Goal: Task Accomplishment & Management: Use online tool/utility

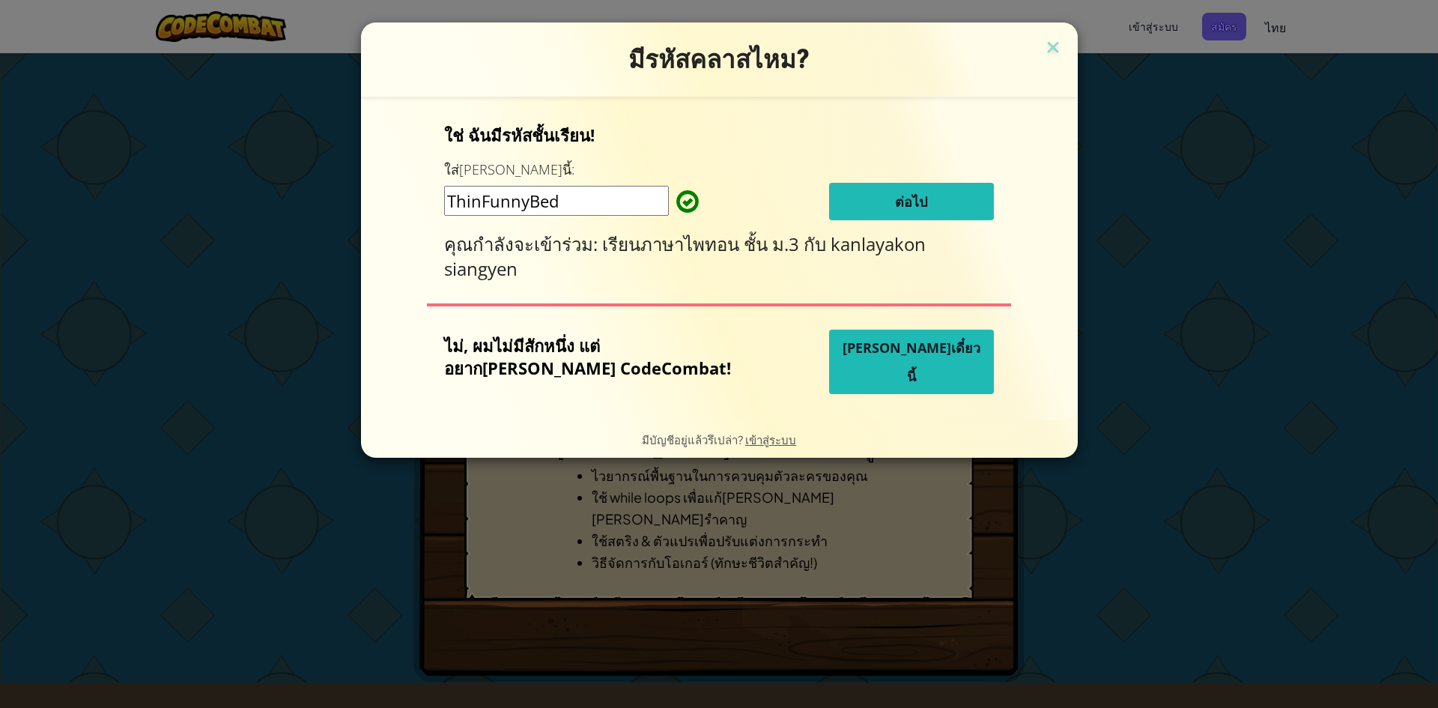
click at [915, 360] on button "[PERSON_NAME]เดี๋ยวนี้" at bounding box center [911, 362] width 165 height 64
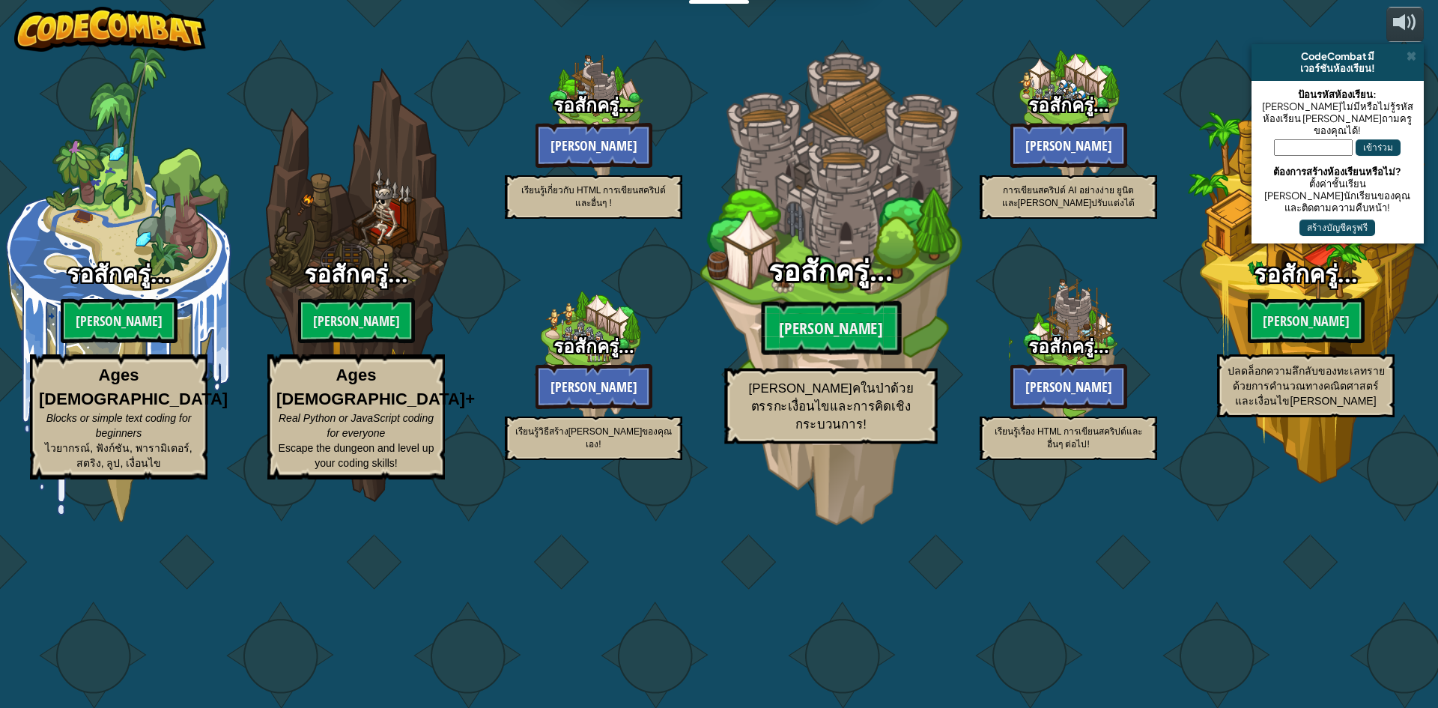
select select "th"
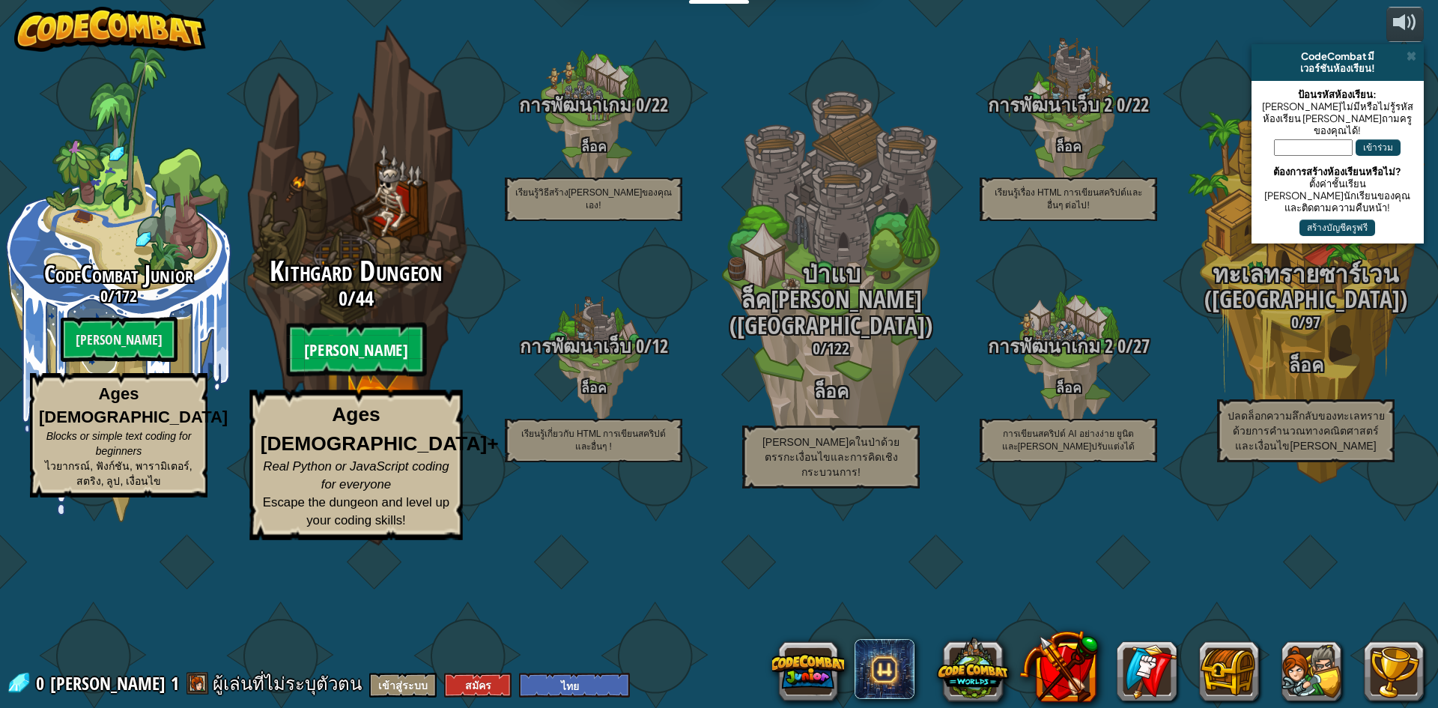
click at [357, 377] on btn "[PERSON_NAME]" at bounding box center [356, 350] width 140 height 54
select select "th"
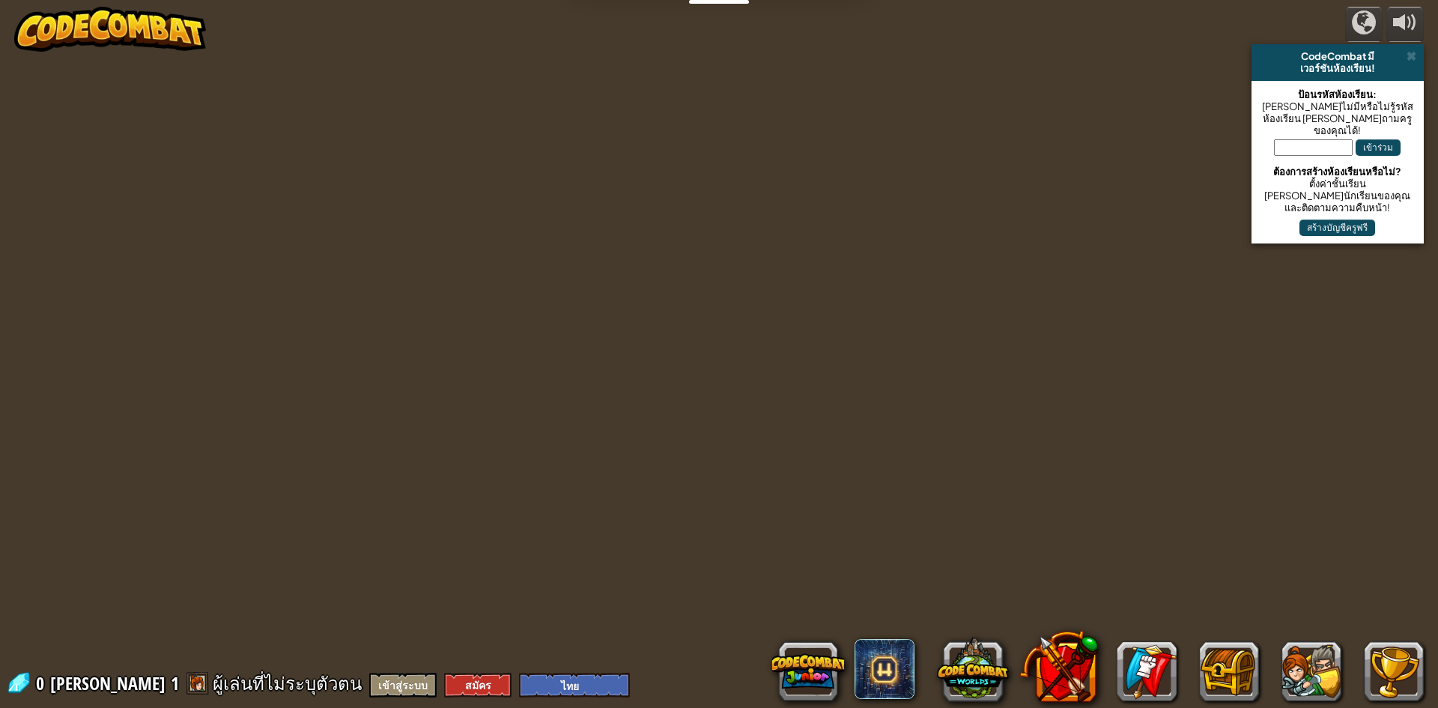
select select "th"
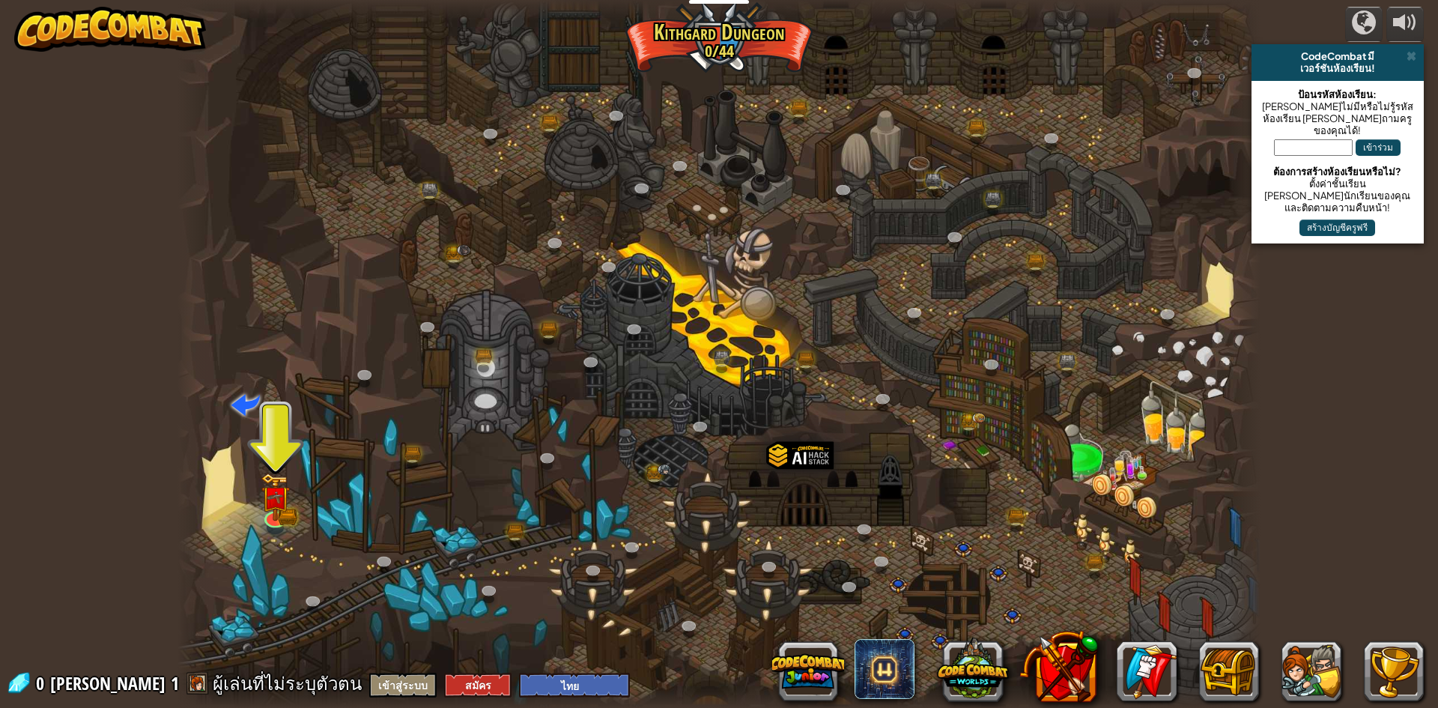
click at [265, 533] on div at bounding box center [719, 354] width 1083 height 708
click at [274, 521] on link at bounding box center [274, 515] width 30 height 30
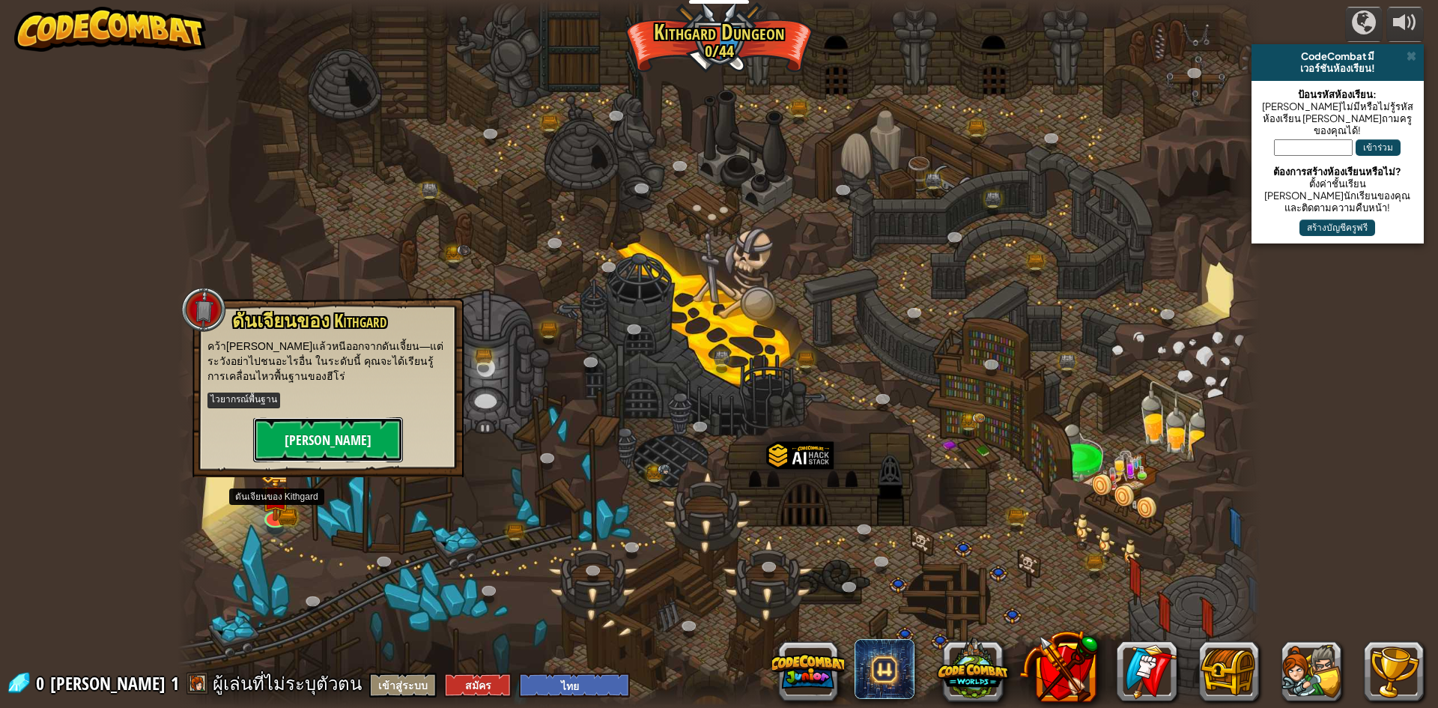
click at [334, 417] on button "[PERSON_NAME]" at bounding box center [328, 439] width 150 height 45
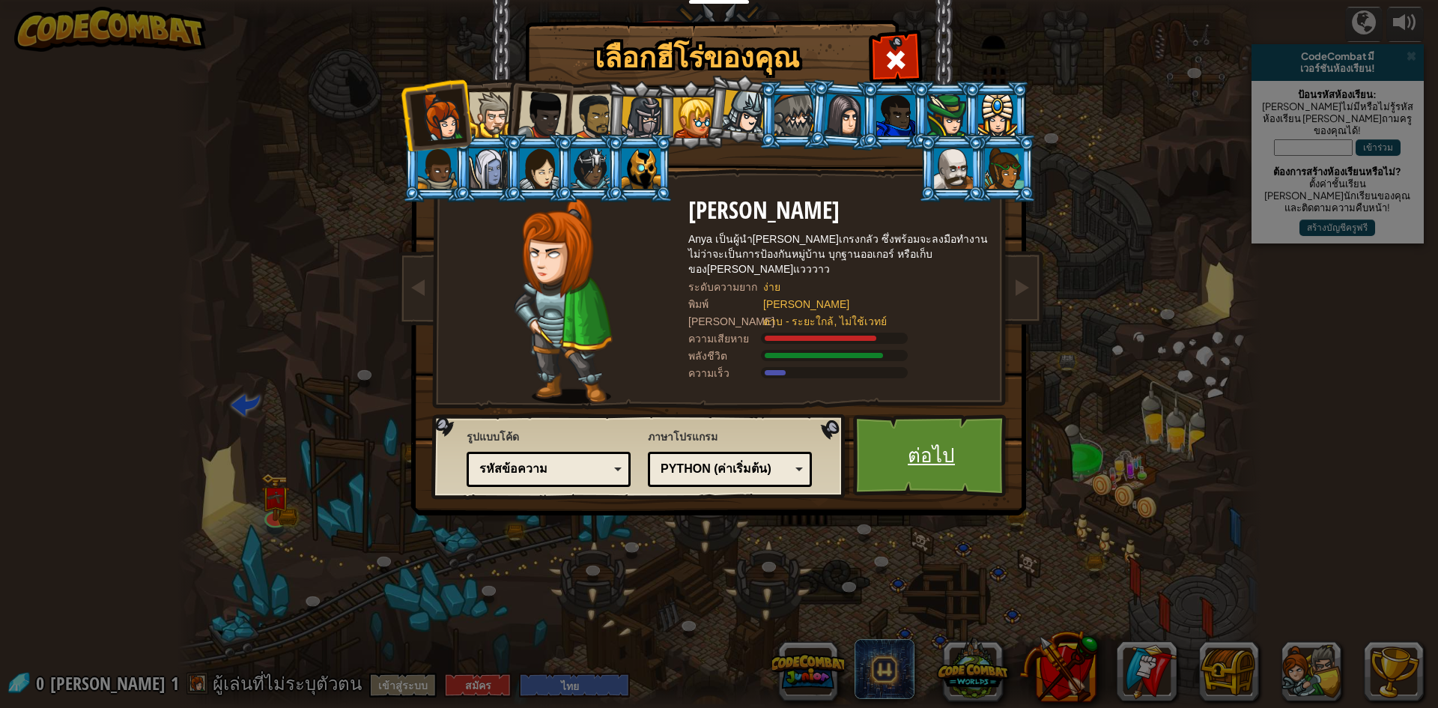
click at [926, 455] on link "ต่อไป" at bounding box center [931, 455] width 157 height 82
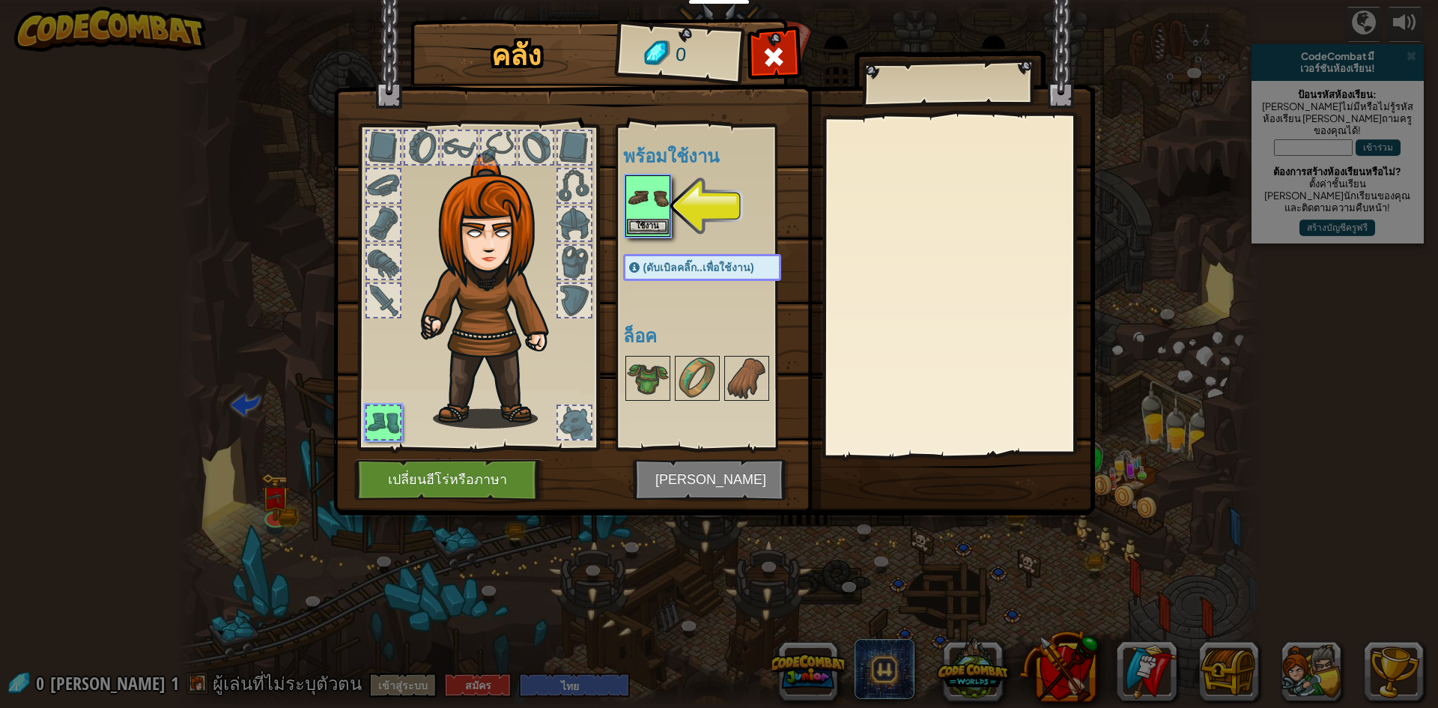
click at [657, 192] on img at bounding box center [648, 198] width 42 height 42
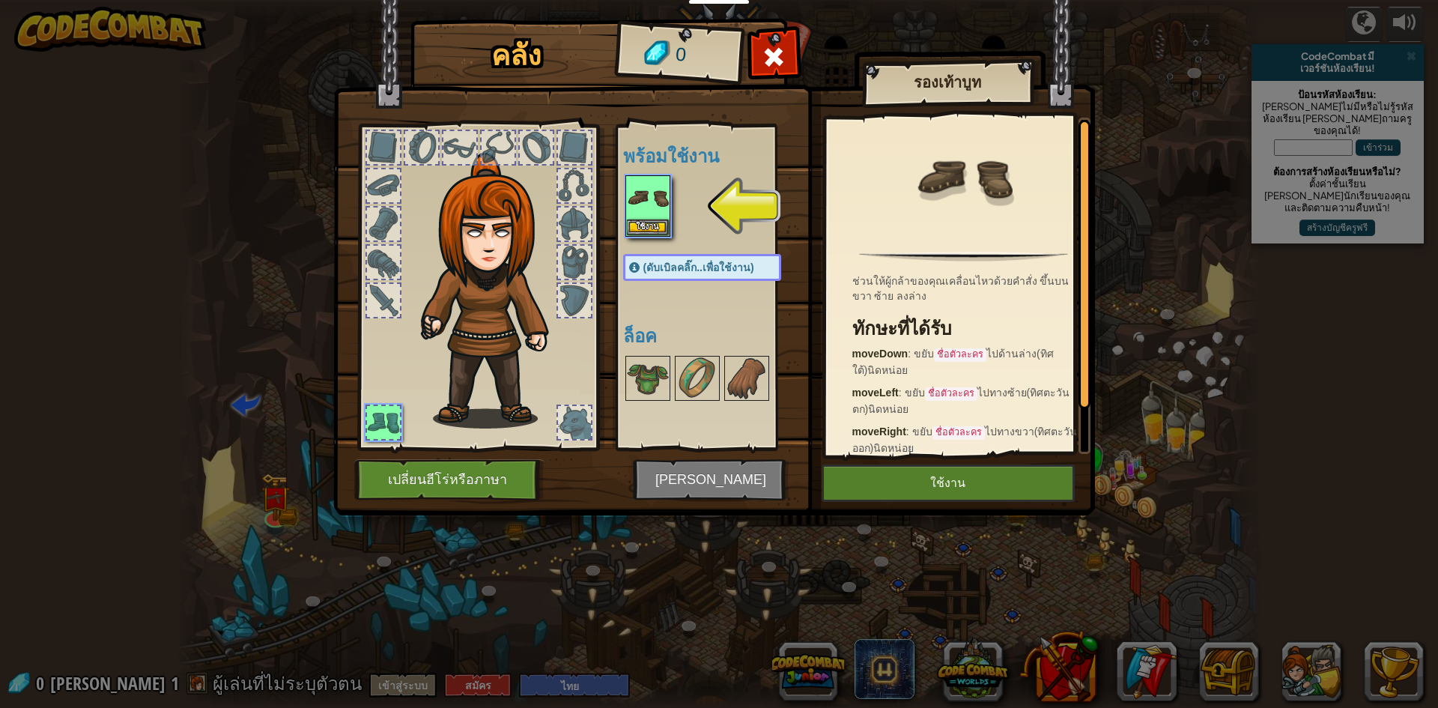
click at [734, 499] on img at bounding box center [714, 244] width 762 height 544
click at [754, 477] on img at bounding box center [714, 244] width 762 height 544
click at [646, 189] on img at bounding box center [648, 198] width 42 height 42
click at [652, 226] on button "ใช้งาน" at bounding box center [648, 227] width 42 height 16
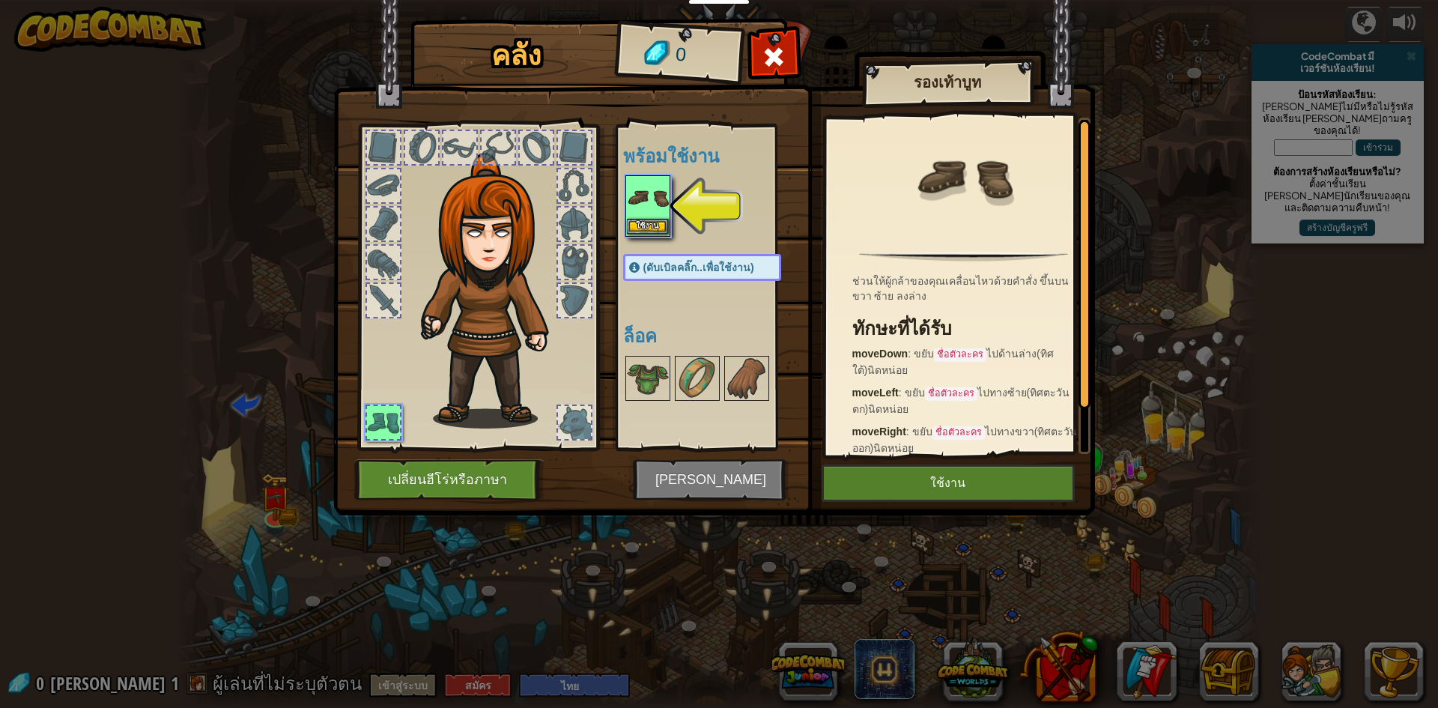
click at [652, 226] on div "พร้อมใช้งาน ใช้งาน (ดับเบิลคลิ๊ก..เพื่อใช้งาน) ล็อค" at bounding box center [717, 287] width 188 height 312
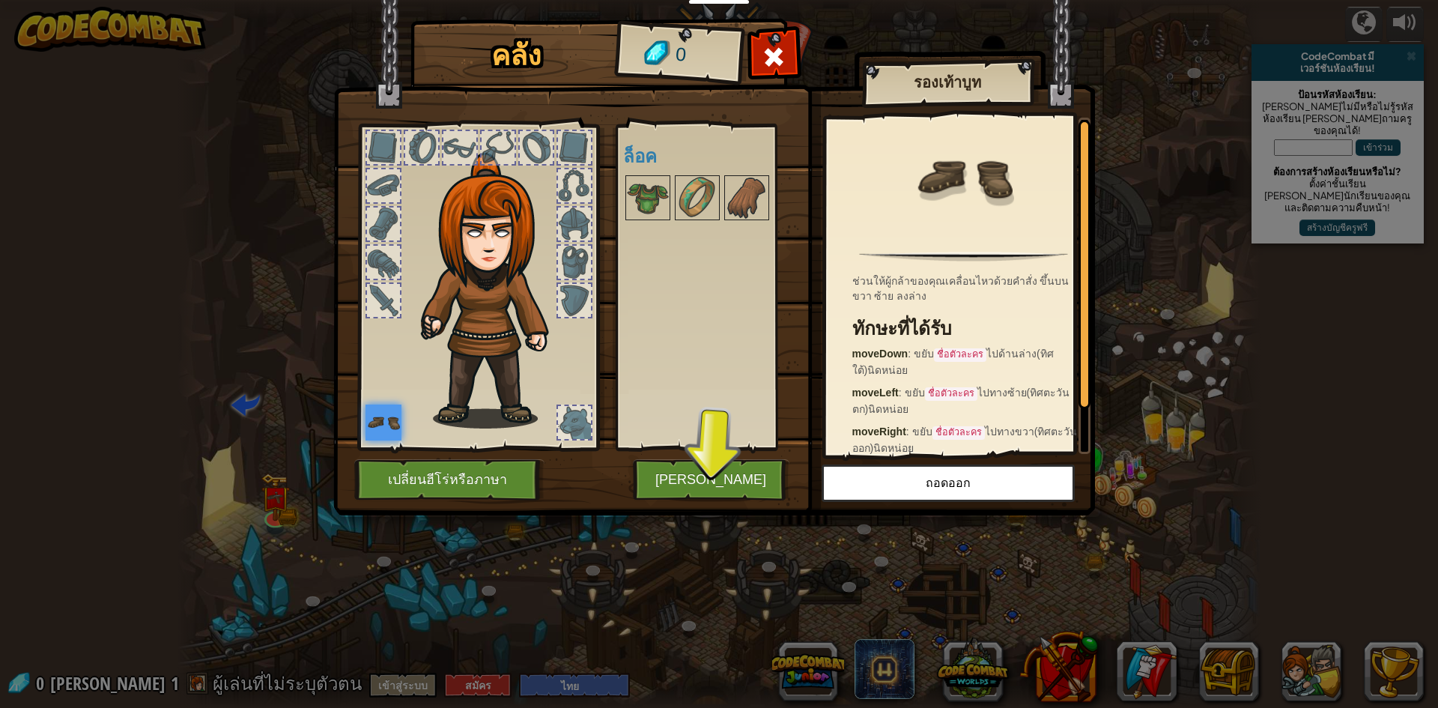
click at [706, 506] on img at bounding box center [714, 244] width 762 height 544
click at [712, 490] on button "[PERSON_NAME]" at bounding box center [711, 479] width 157 height 41
click at [714, 1] on body "นักการศึกษา สร้างบัญชีฟรี โซลูชั่นสำหรับโรงเรียนและเขต ดูเครื่องมือสำหรับครู กา…" at bounding box center [719, 0] width 1438 height 1
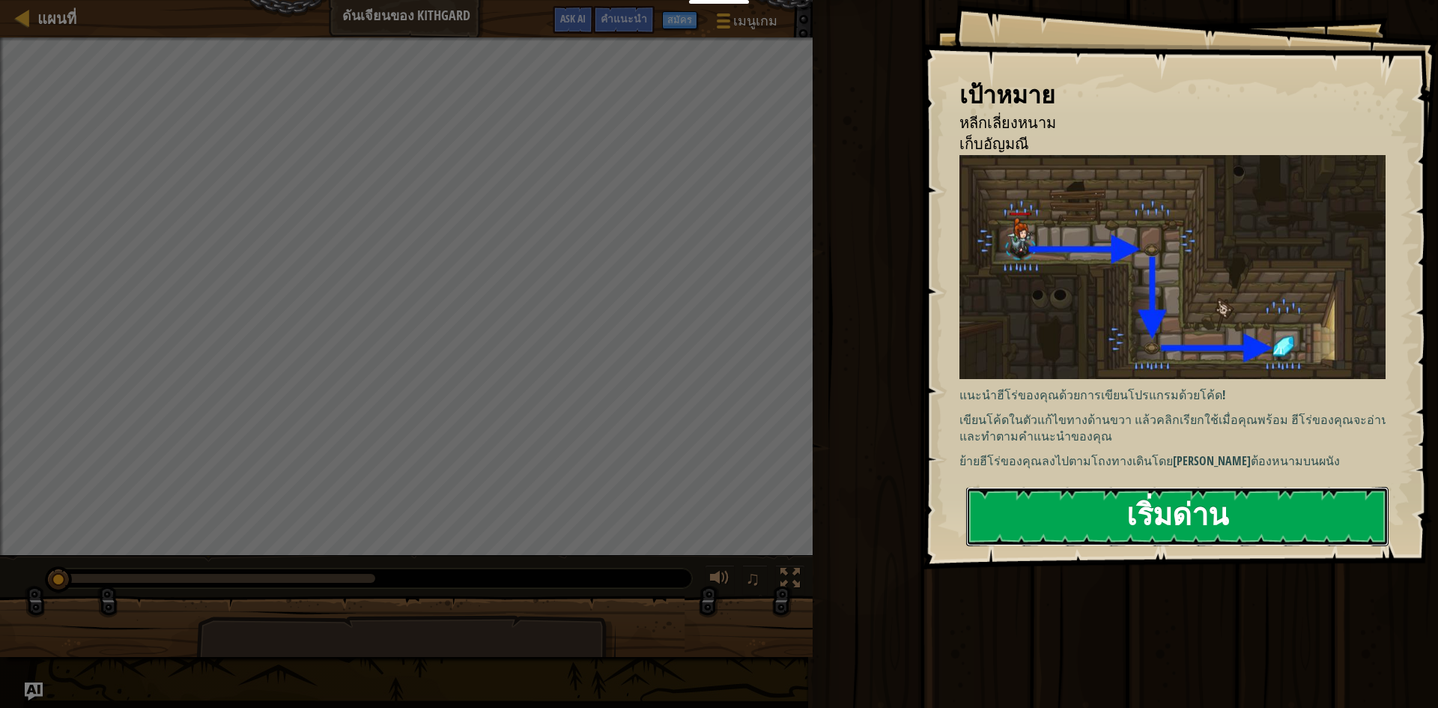
click at [1062, 513] on button "เริ่มด่าน" at bounding box center [1177, 516] width 423 height 59
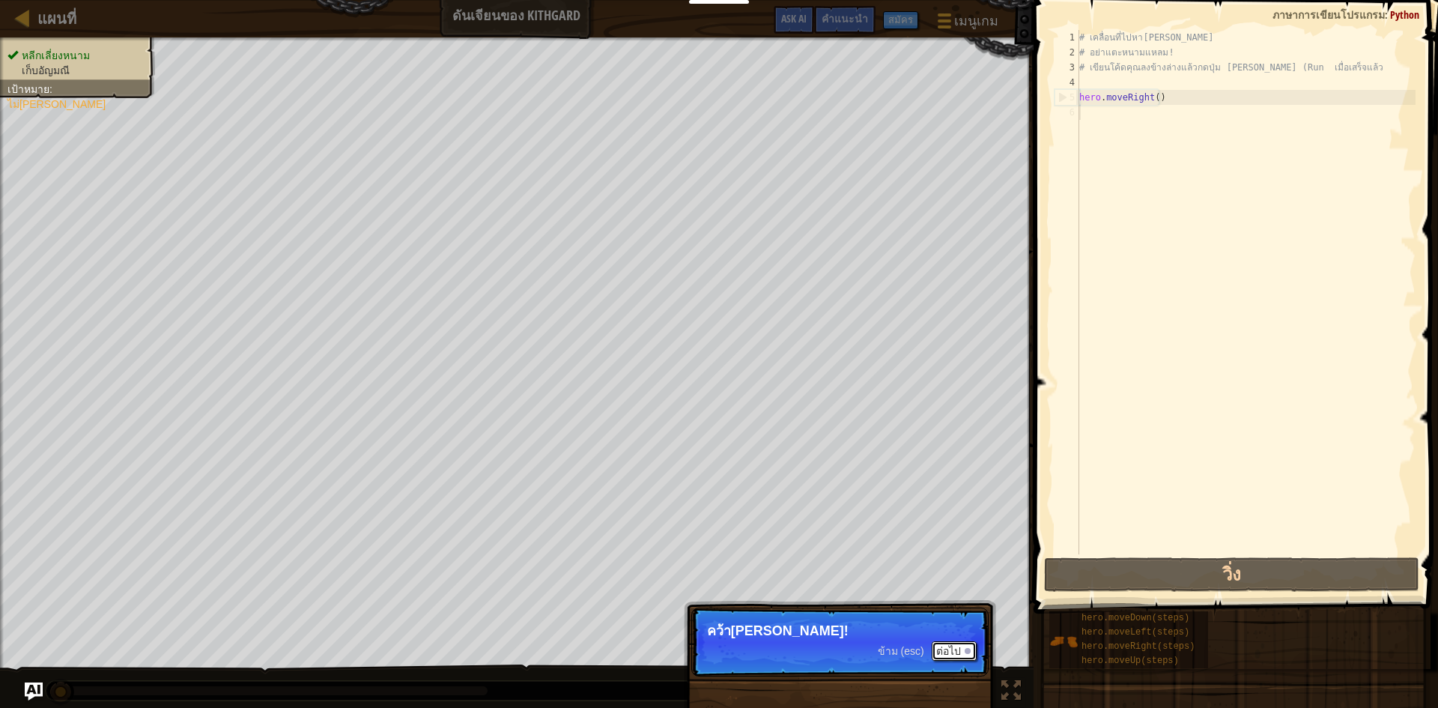
click at [939, 642] on button "ต่อไป" at bounding box center [954, 650] width 45 height 19
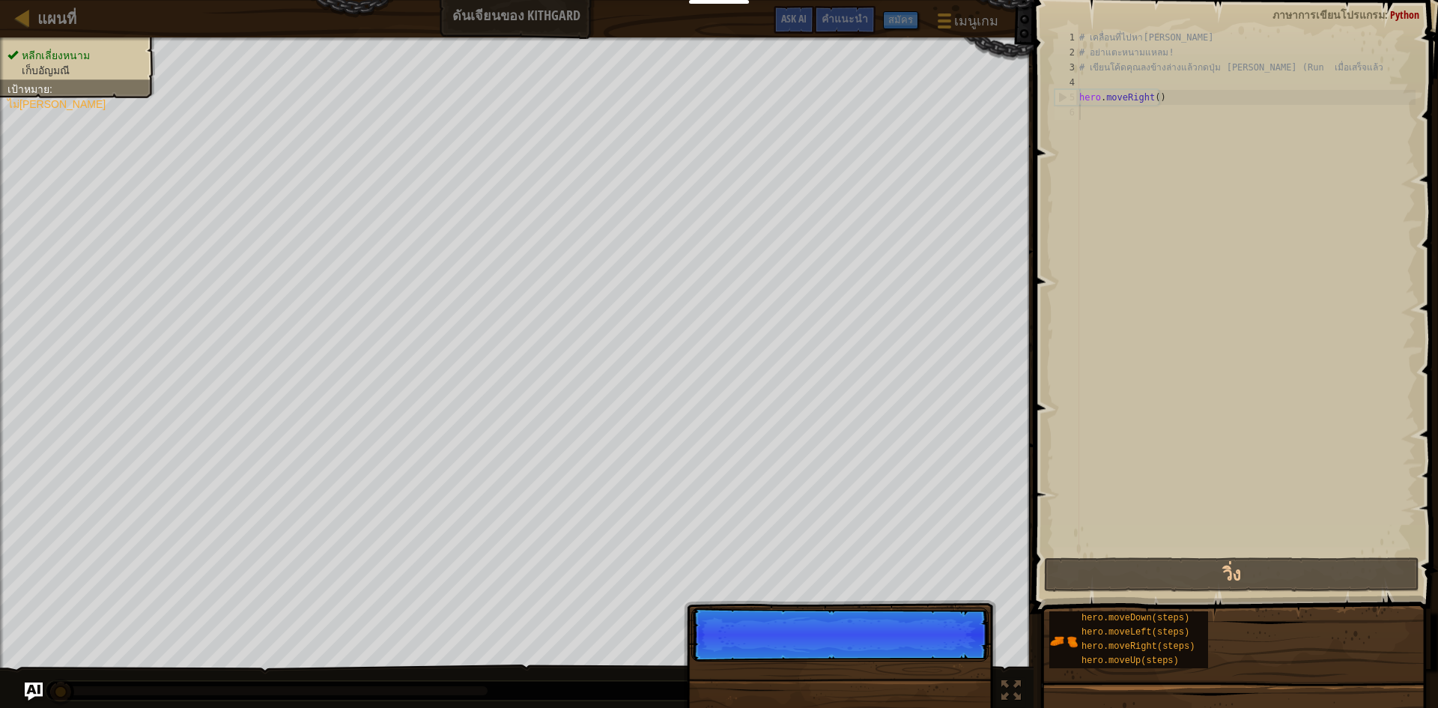
scroll to position [7, 0]
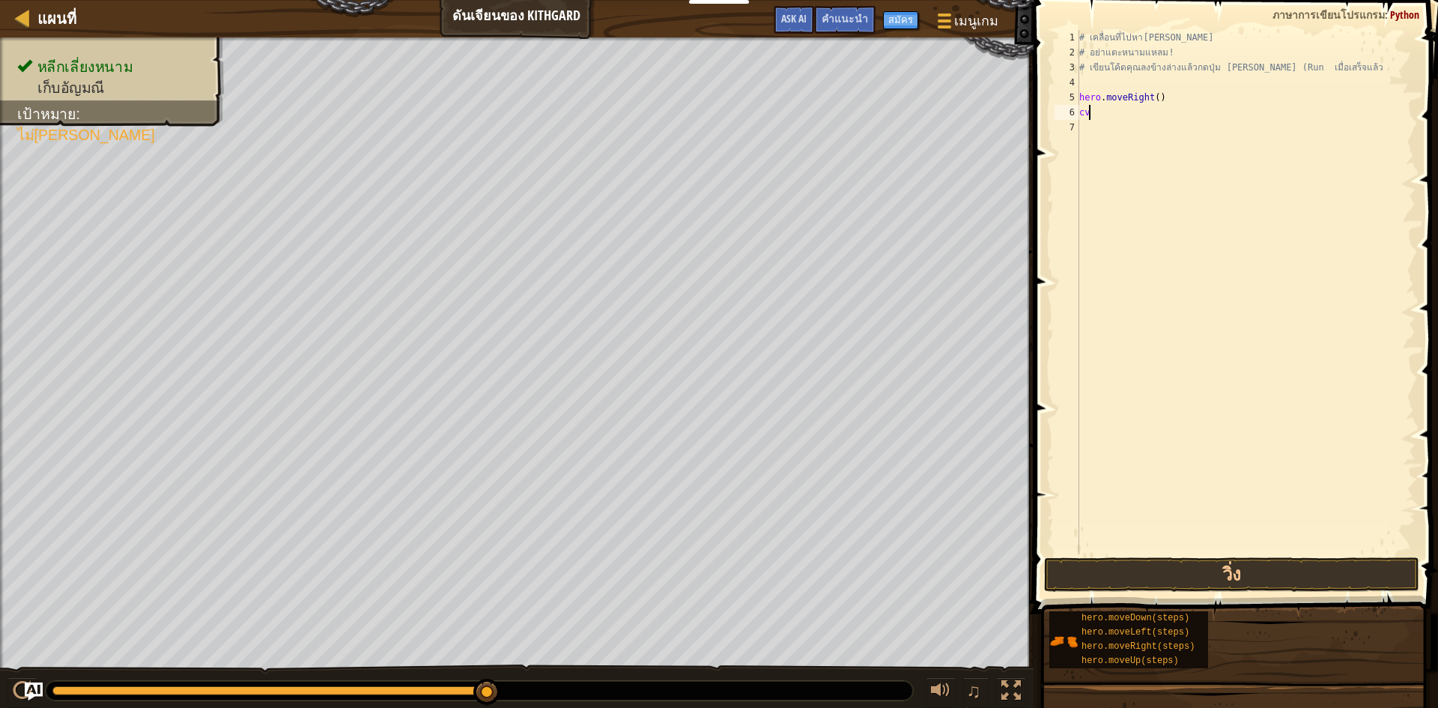
type textarea "c"
click at [1193, 578] on button "วิ่ง" at bounding box center [1231, 574] width 375 height 34
click at [1124, 130] on div "# เคลื่อนที่ไปหา[PERSON_NAME] # อย่าแตะหนามแหลม! # เขียนโค้ดคุณลงข้างล่างแล้วกด…" at bounding box center [1245, 307] width 339 height 554
click at [1158, 577] on button "วิ่ง" at bounding box center [1231, 574] width 375 height 34
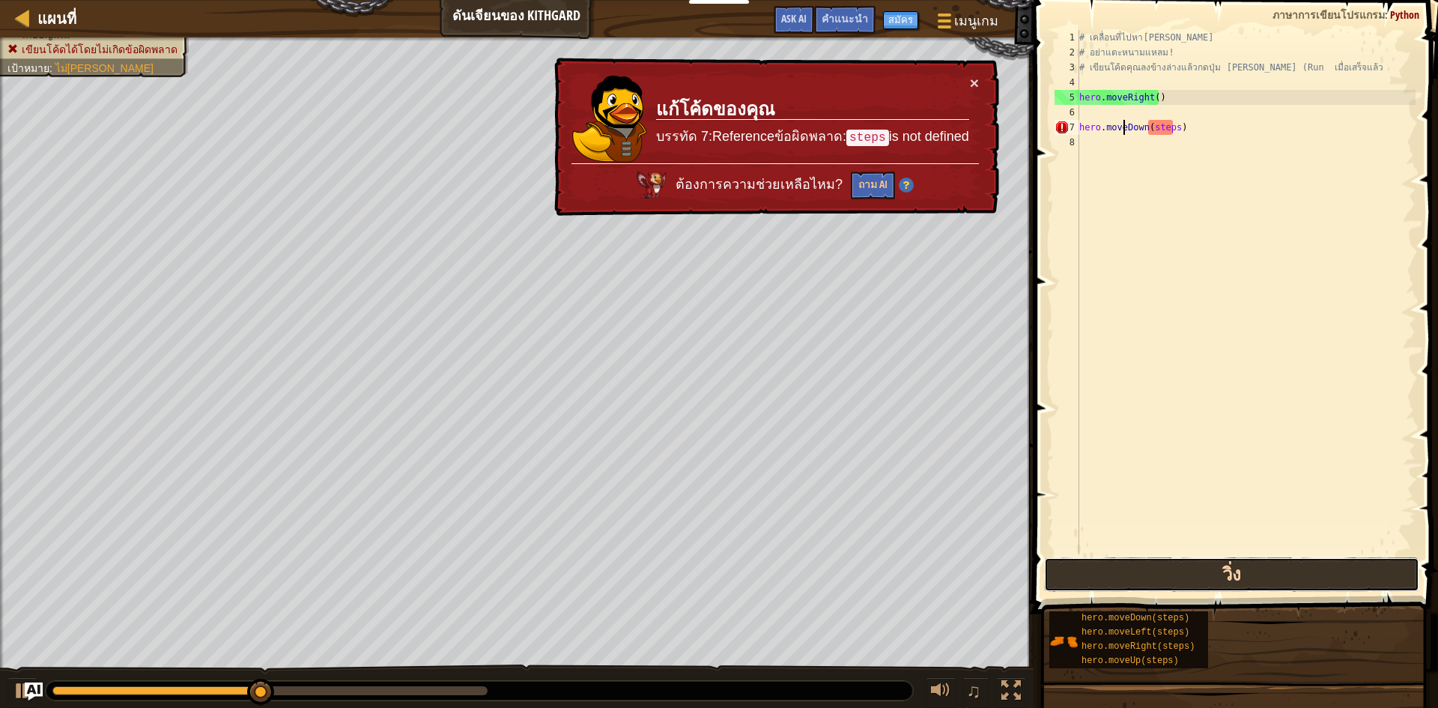
click at [1158, 577] on button "วิ่ง" at bounding box center [1231, 574] width 375 height 34
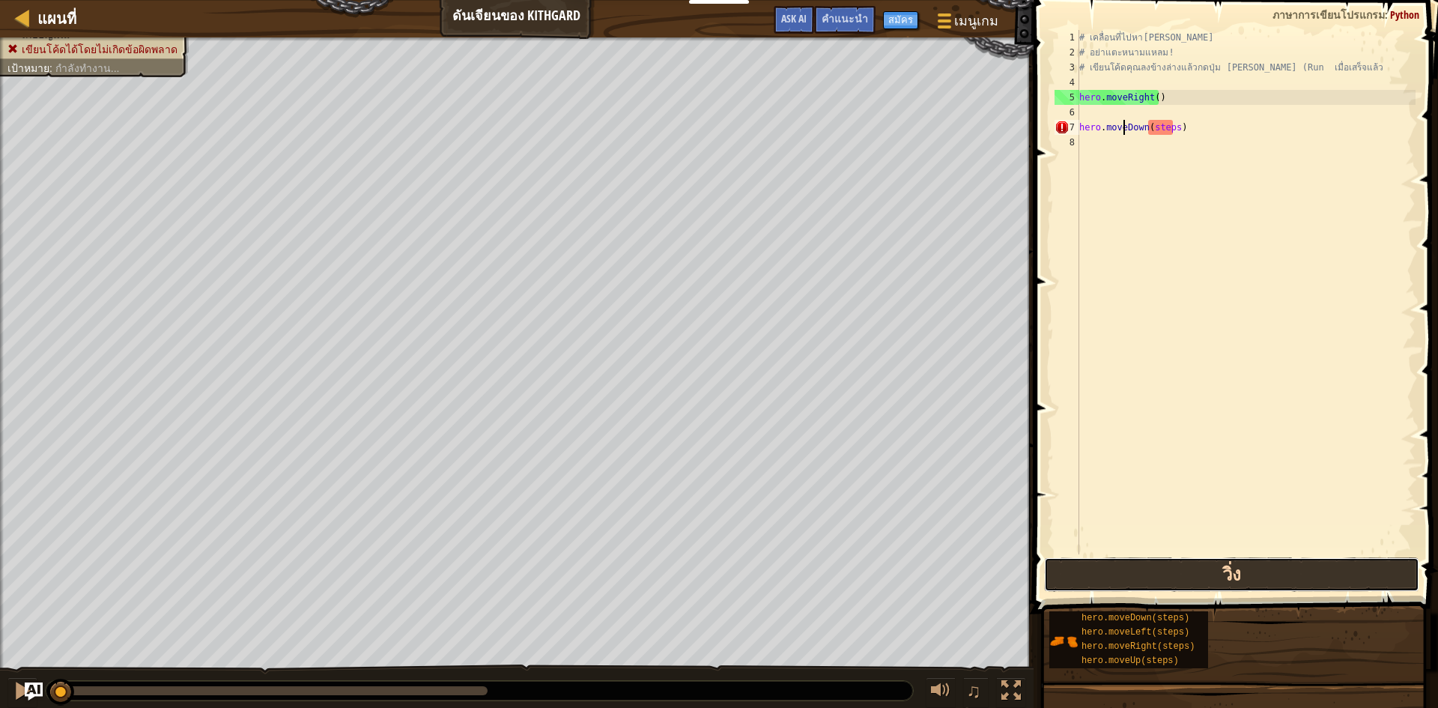
click at [1158, 577] on button "วิ่ง" at bounding box center [1231, 574] width 375 height 34
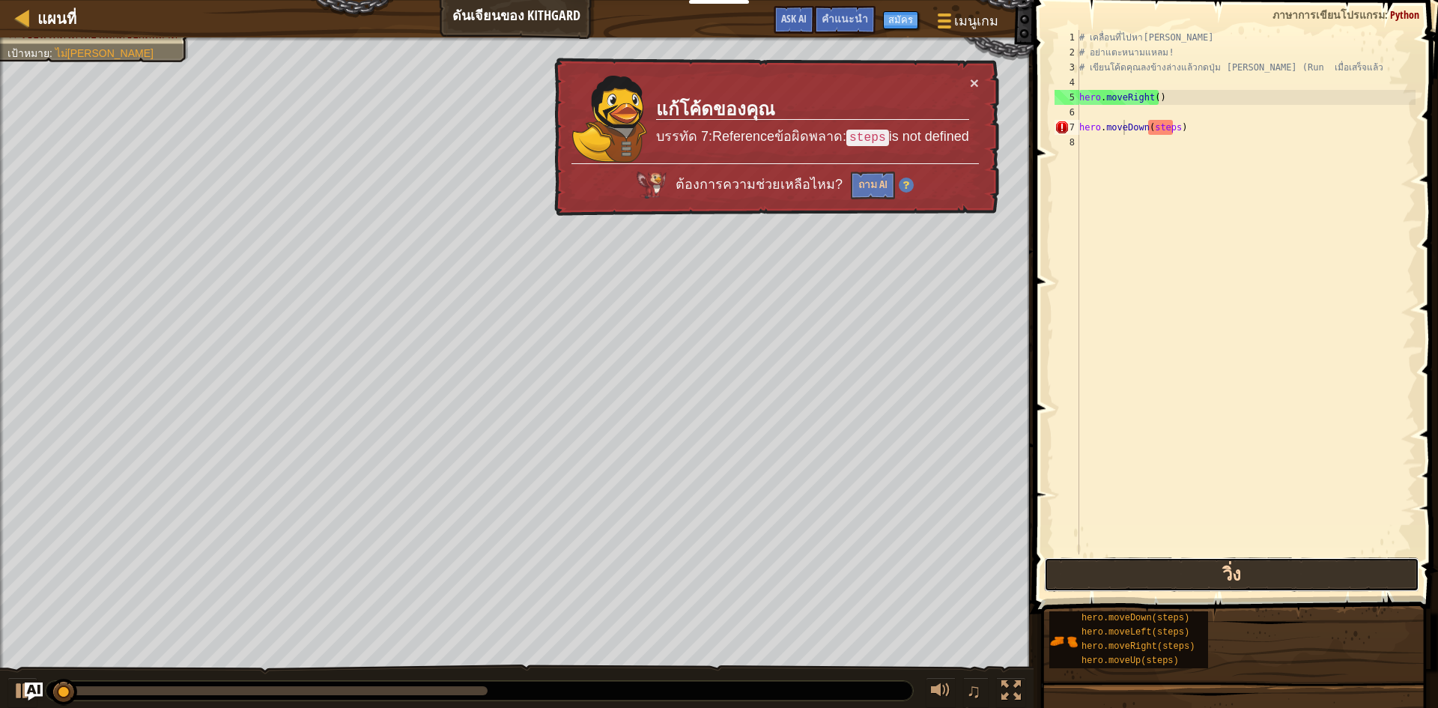
click at [1158, 577] on button "วิ่ง" at bounding box center [1231, 574] width 375 height 34
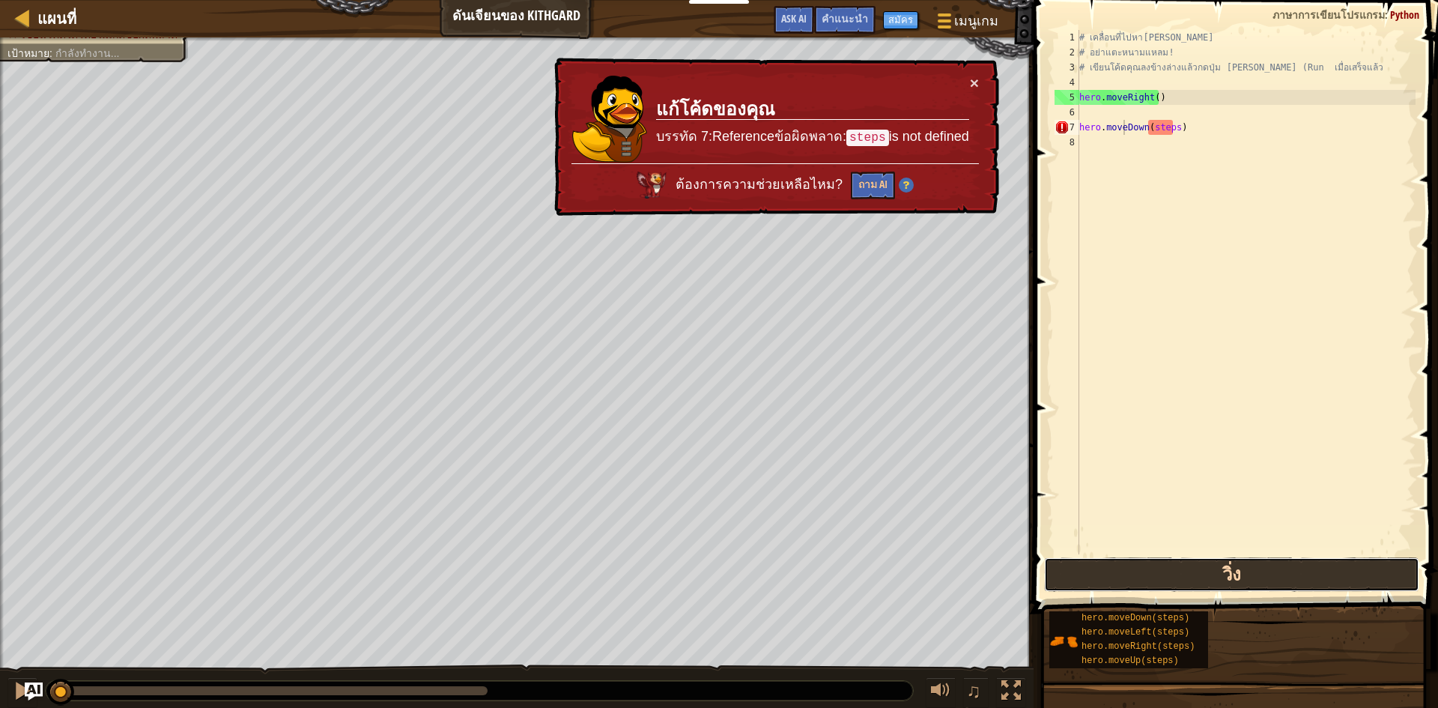
click at [1158, 577] on button "วิ่ง" at bounding box center [1231, 574] width 375 height 34
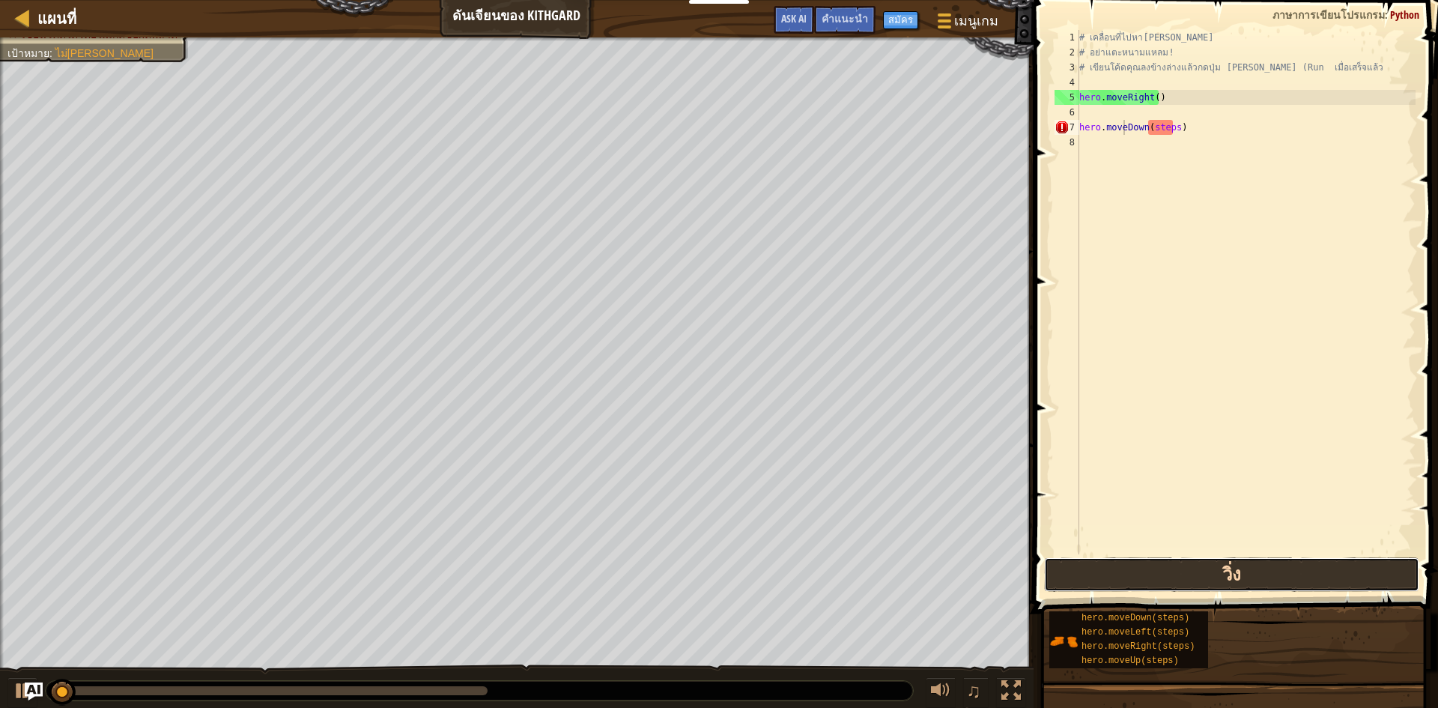
click at [1158, 577] on button "วิ่ง" at bounding box center [1231, 574] width 375 height 34
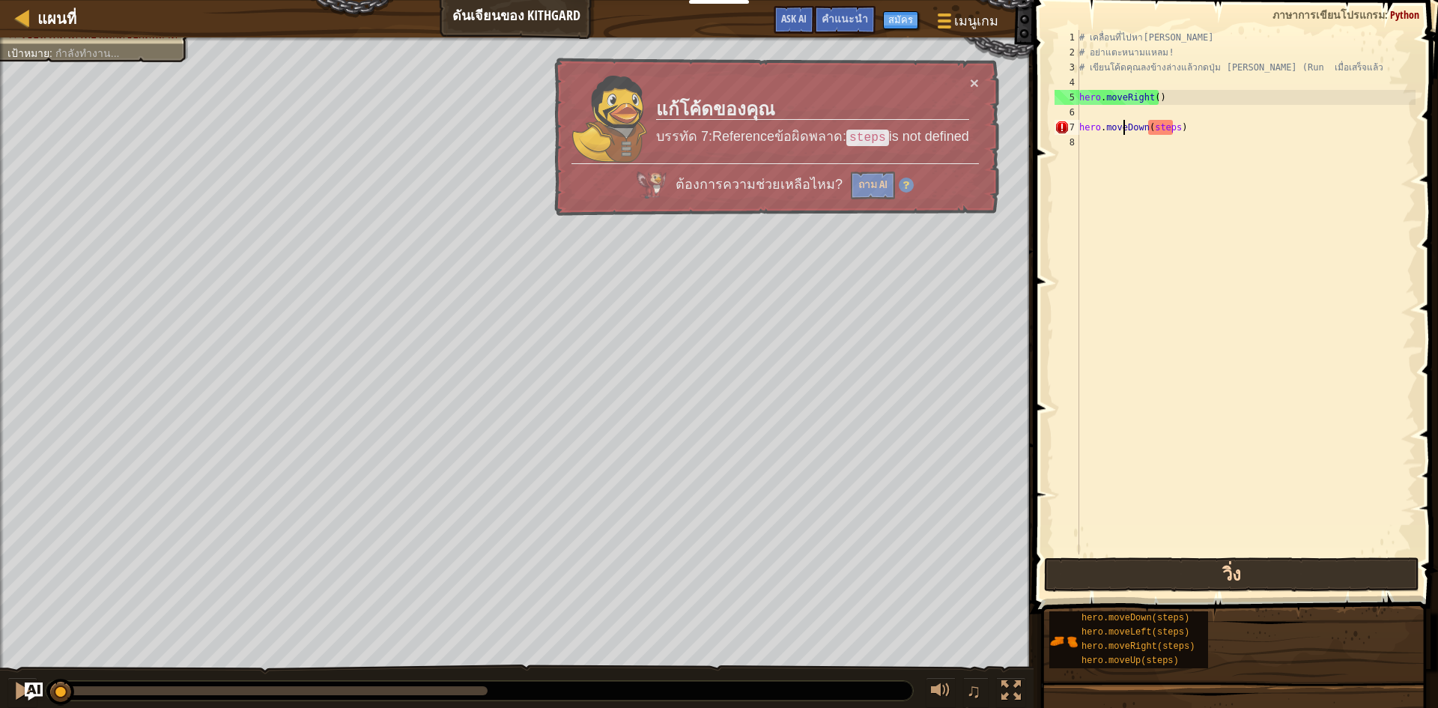
click at [1158, 577] on button "วิ่ง" at bounding box center [1231, 574] width 375 height 34
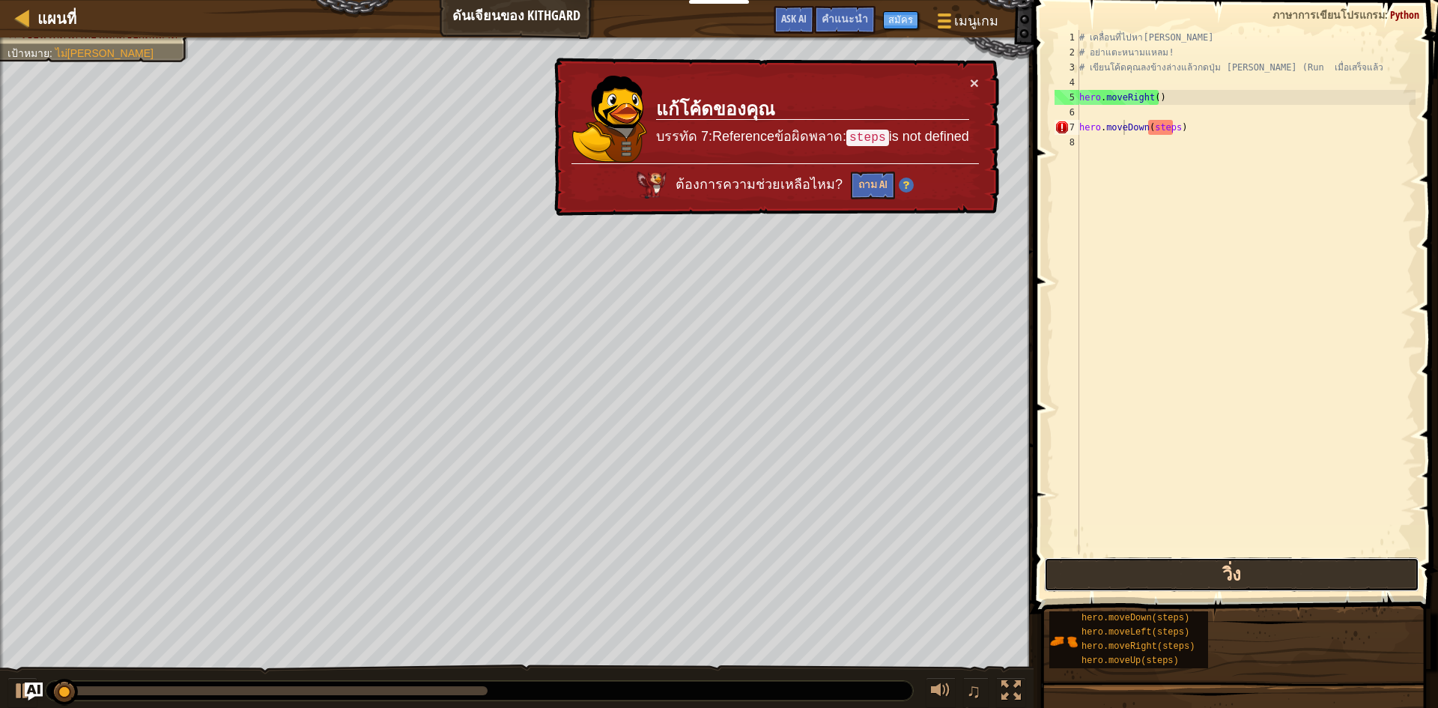
click at [1158, 577] on button "วิ่ง" at bounding box center [1231, 574] width 375 height 34
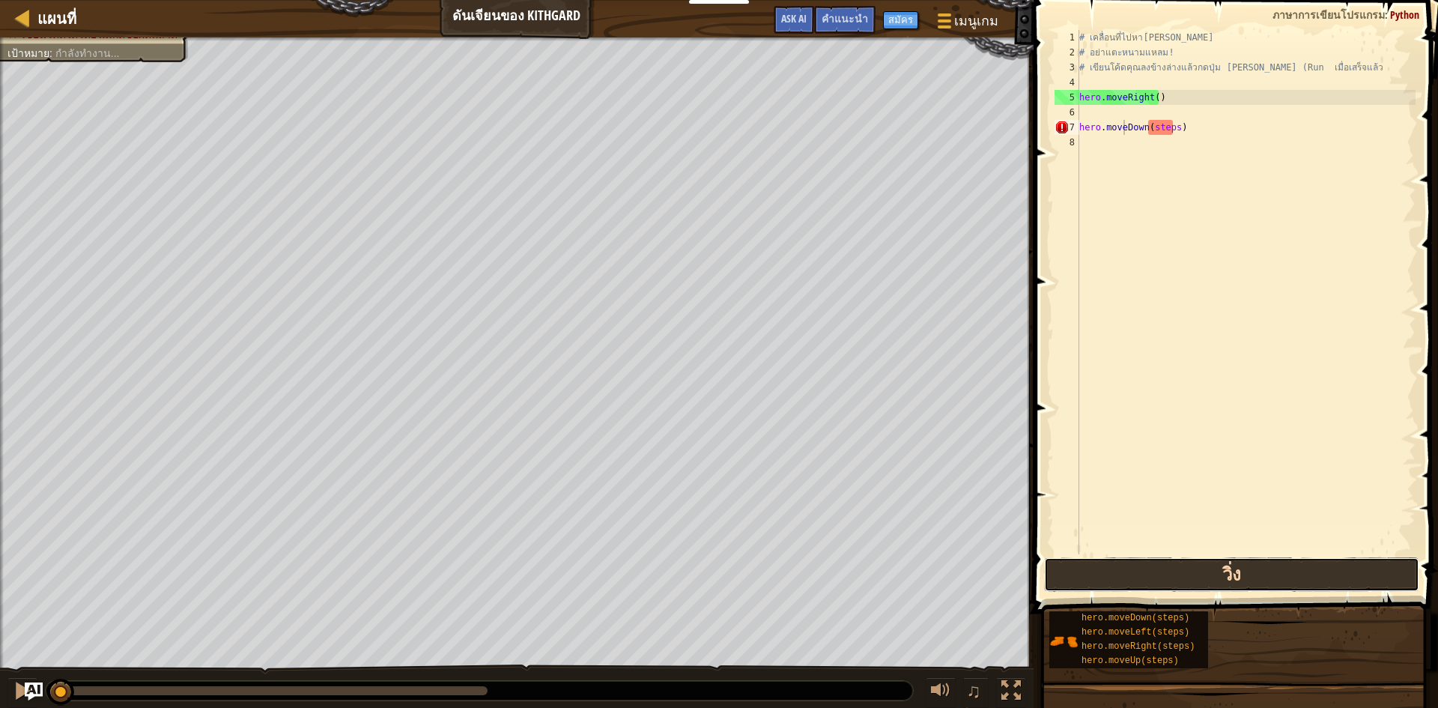
click at [1158, 577] on button "วิ่ง" at bounding box center [1231, 574] width 375 height 34
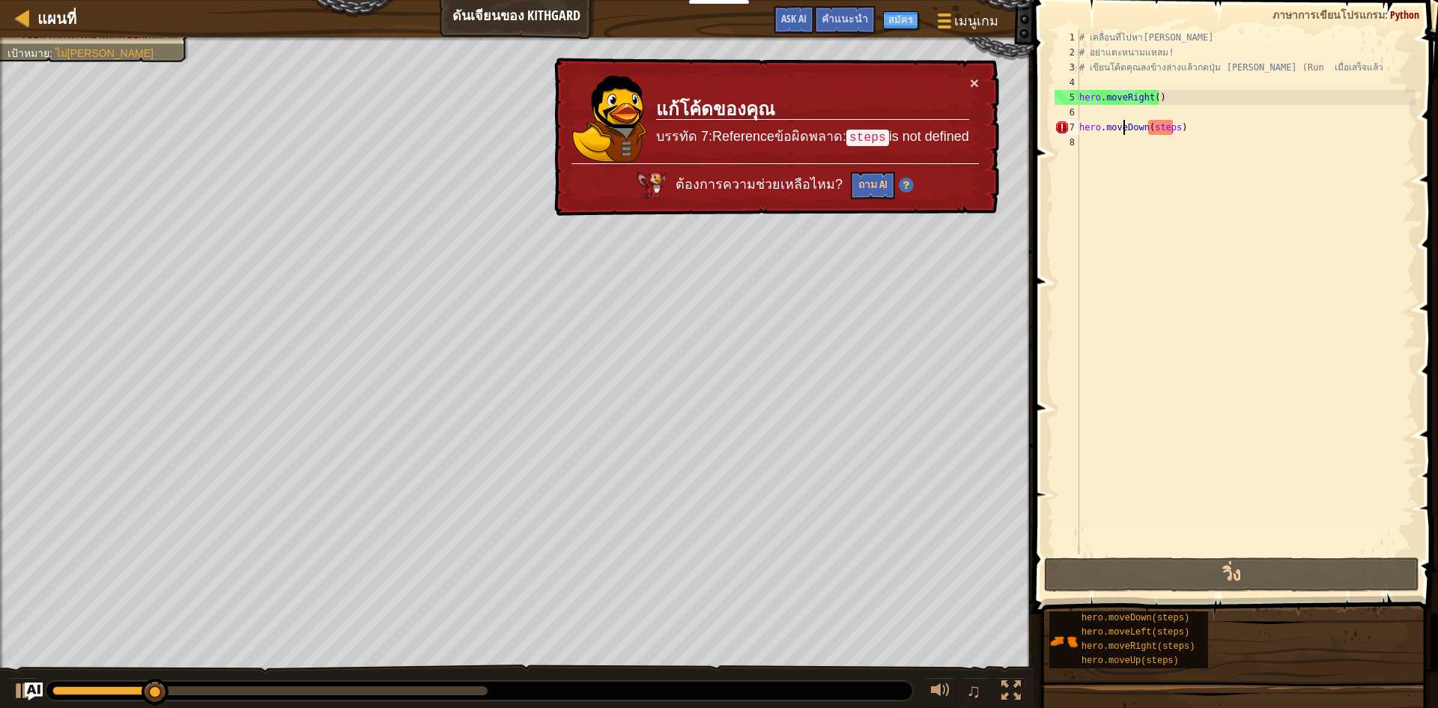
click at [1179, 126] on div "# เคลื่อนที่ไปหา[PERSON_NAME] # อย่าแตะหนามแหลม! # เขียนโค้ดคุณลงข้างล่างแล้วกด…" at bounding box center [1245, 307] width 339 height 554
drag, startPoint x: 1179, startPoint y: 126, endPoint x: 1172, endPoint y: 124, distance: 7.8
click at [1172, 124] on div "# เคลื่อนที่ไปหา[PERSON_NAME] # อย่าแตะหนามแหลม! # เขียนโค้ดคุณลงข้างล่างแล้วกด…" at bounding box center [1245, 307] width 339 height 554
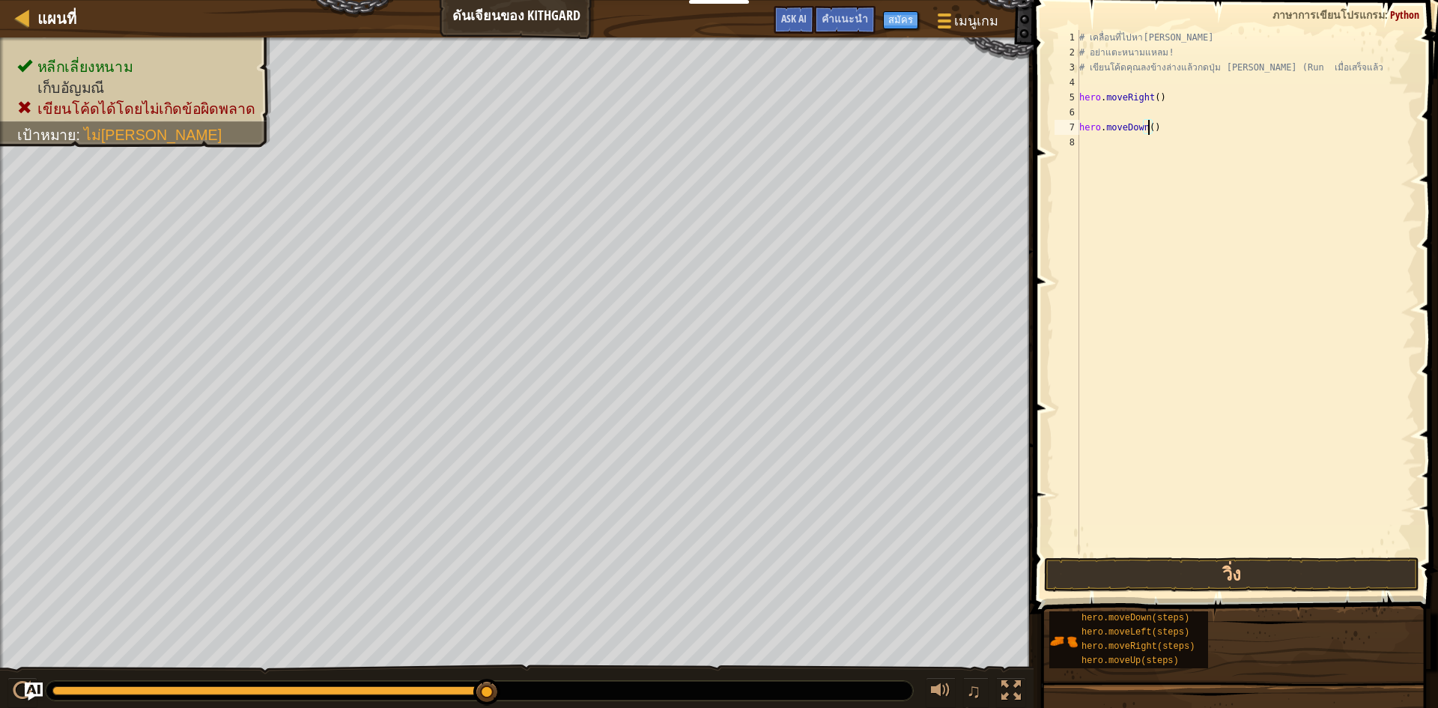
scroll to position [7, 5]
click at [1097, 571] on button "วิ่ง" at bounding box center [1231, 574] width 375 height 34
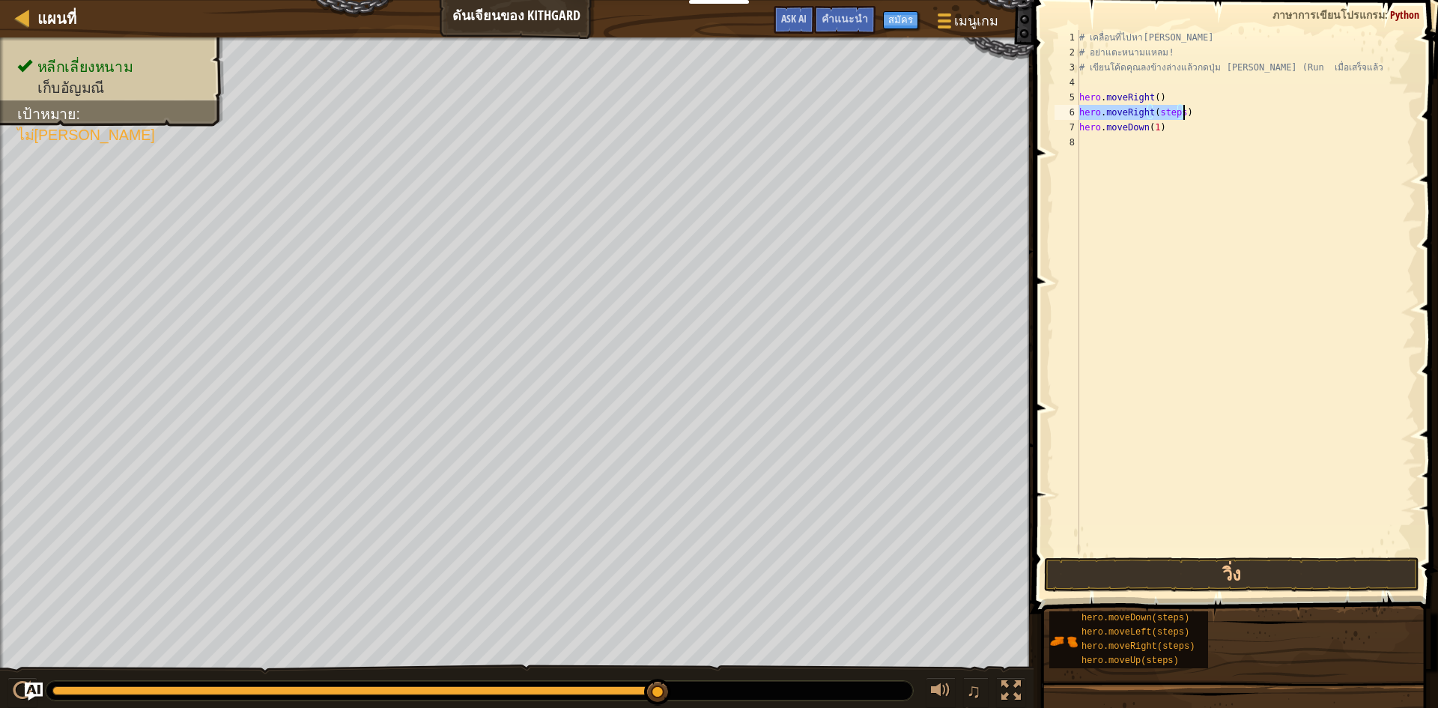
click at [1178, 106] on div "# เคลื่อนที่ไปหา[PERSON_NAME] # อย่าแตะหนามแหลม! # เขียนโค้ดคุณลงข้างล่างแล้วกด…" at bounding box center [1245, 292] width 339 height 524
click at [1233, 571] on button "วิ่ง" at bounding box center [1231, 574] width 375 height 34
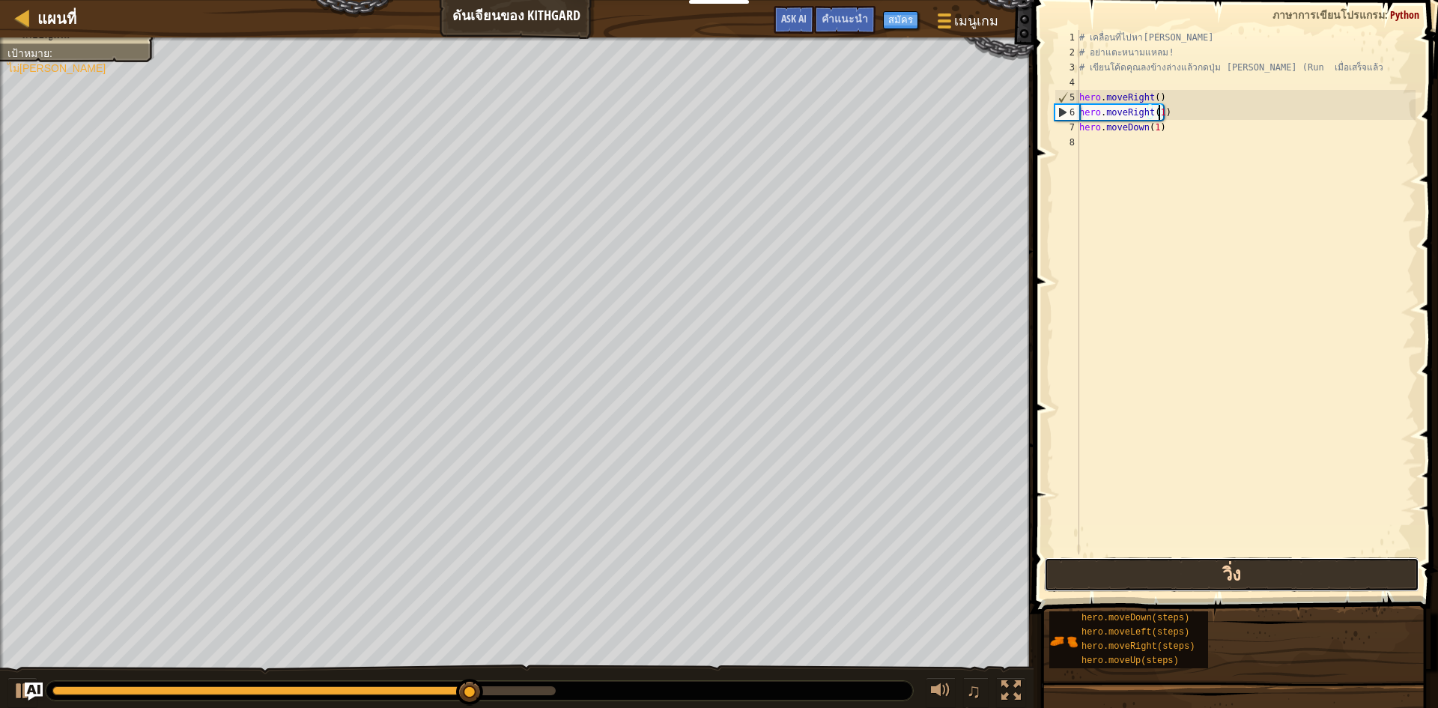
click at [1232, 572] on button "วิ่ง" at bounding box center [1231, 574] width 375 height 34
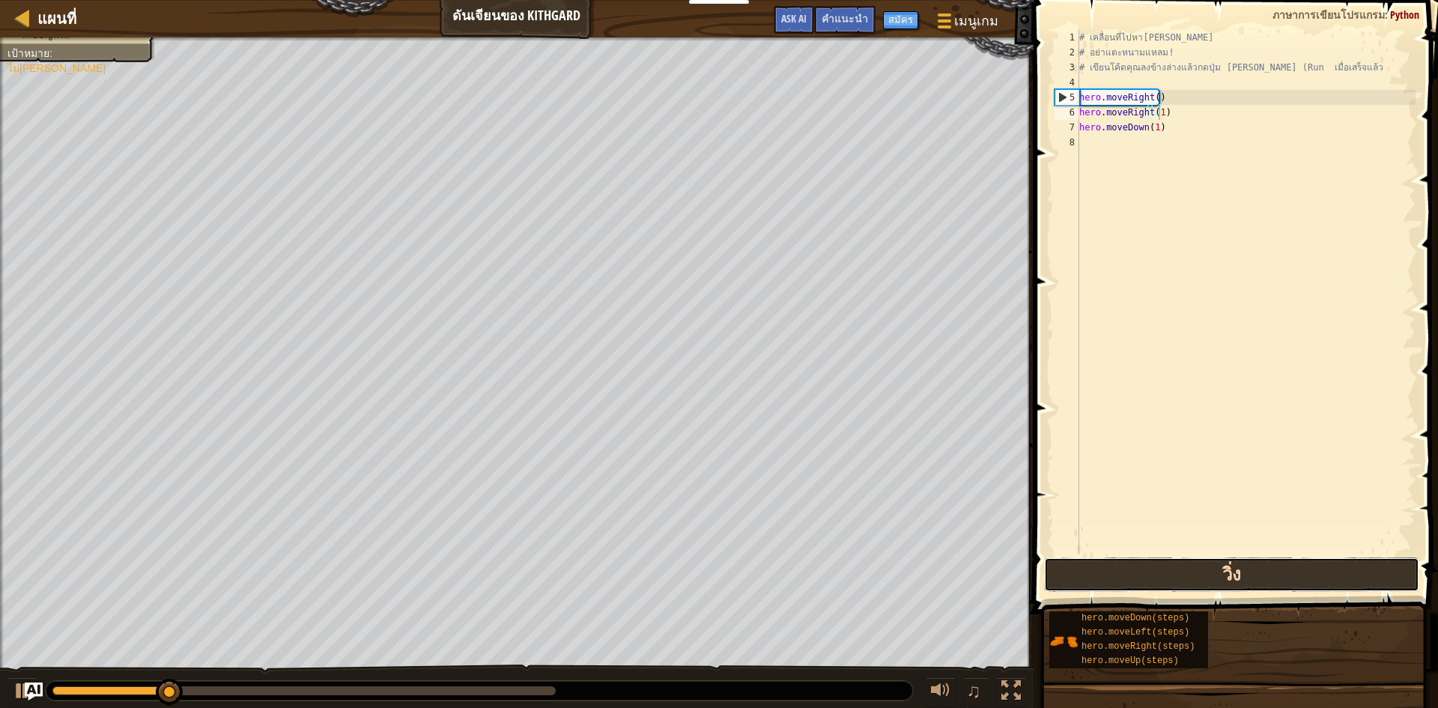
click at [1232, 572] on button "วิ่ง" at bounding box center [1231, 574] width 375 height 34
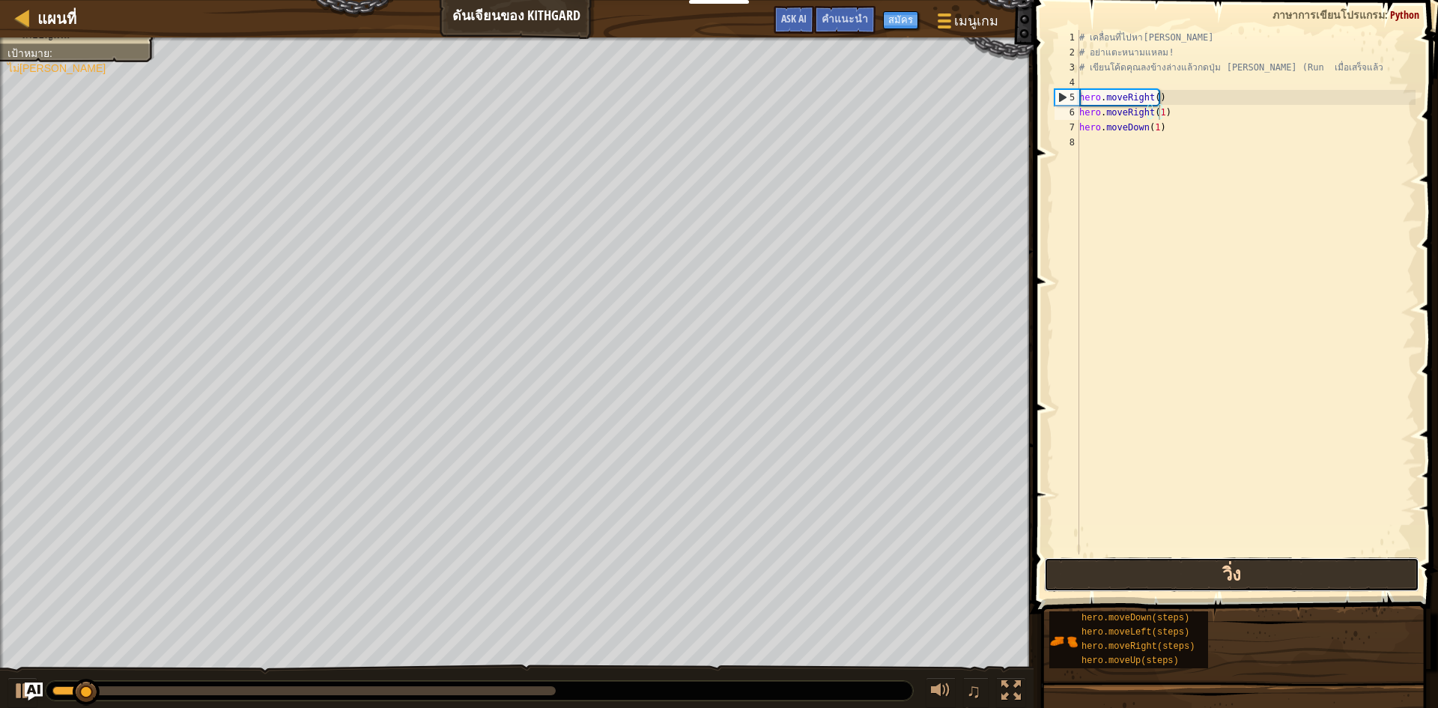
click at [1232, 572] on button "วิ่ง" at bounding box center [1231, 574] width 375 height 34
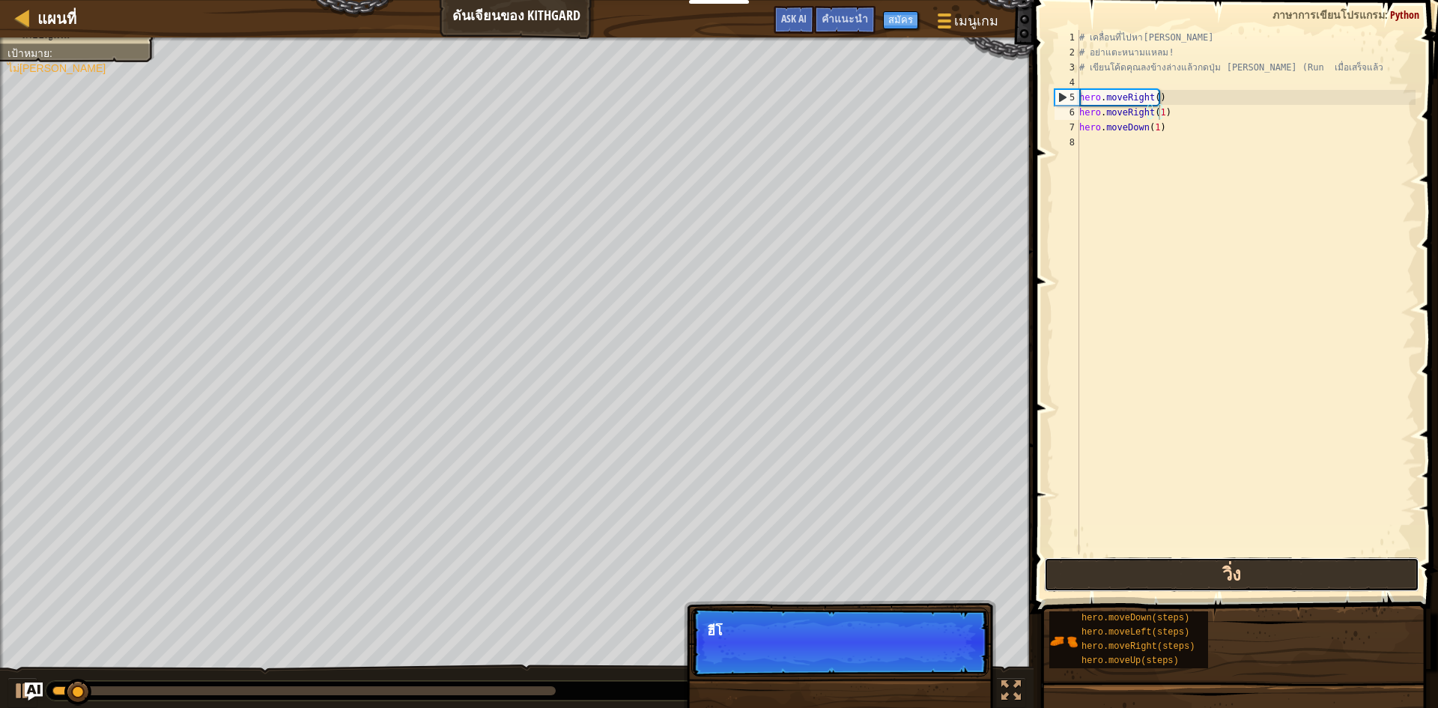
click at [1232, 572] on button "วิ่ง" at bounding box center [1231, 574] width 375 height 34
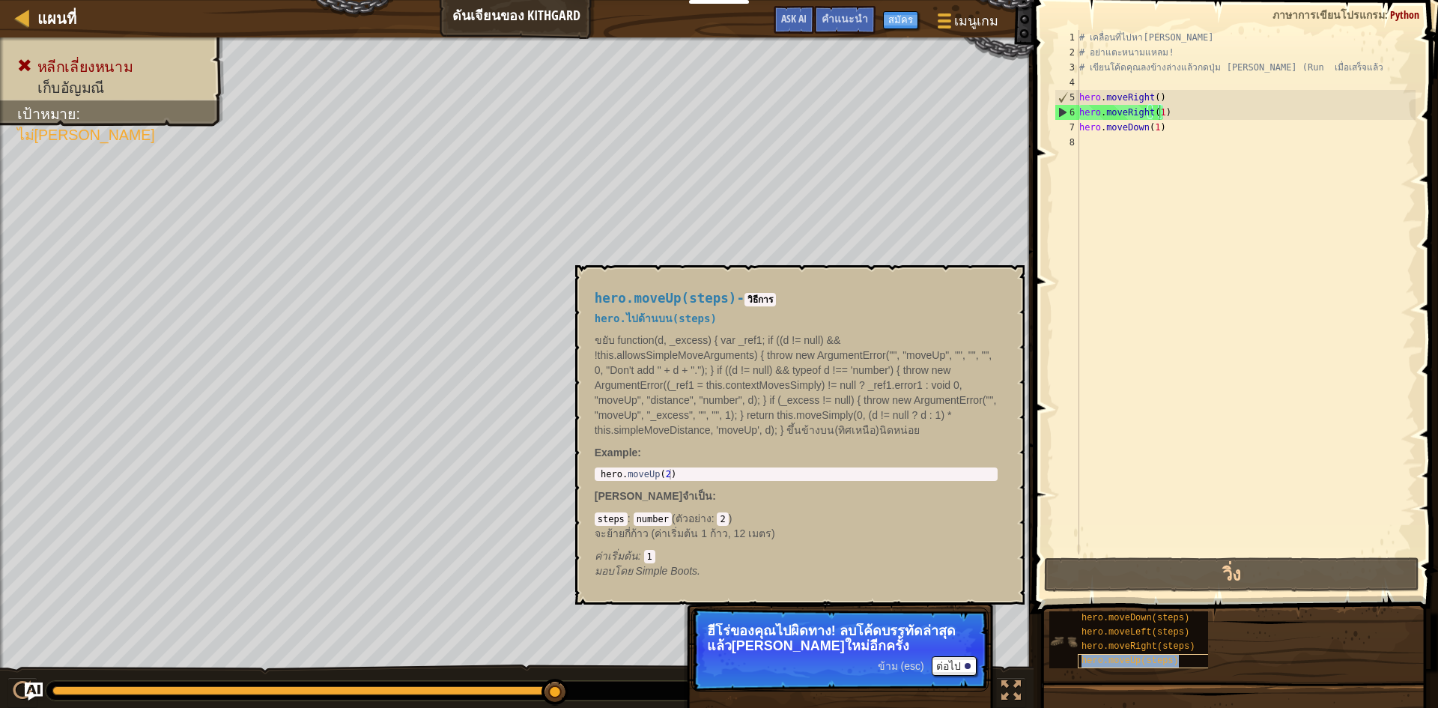
click at [1106, 656] on span "hero.moveUp(steps)" at bounding box center [1130, 660] width 97 height 10
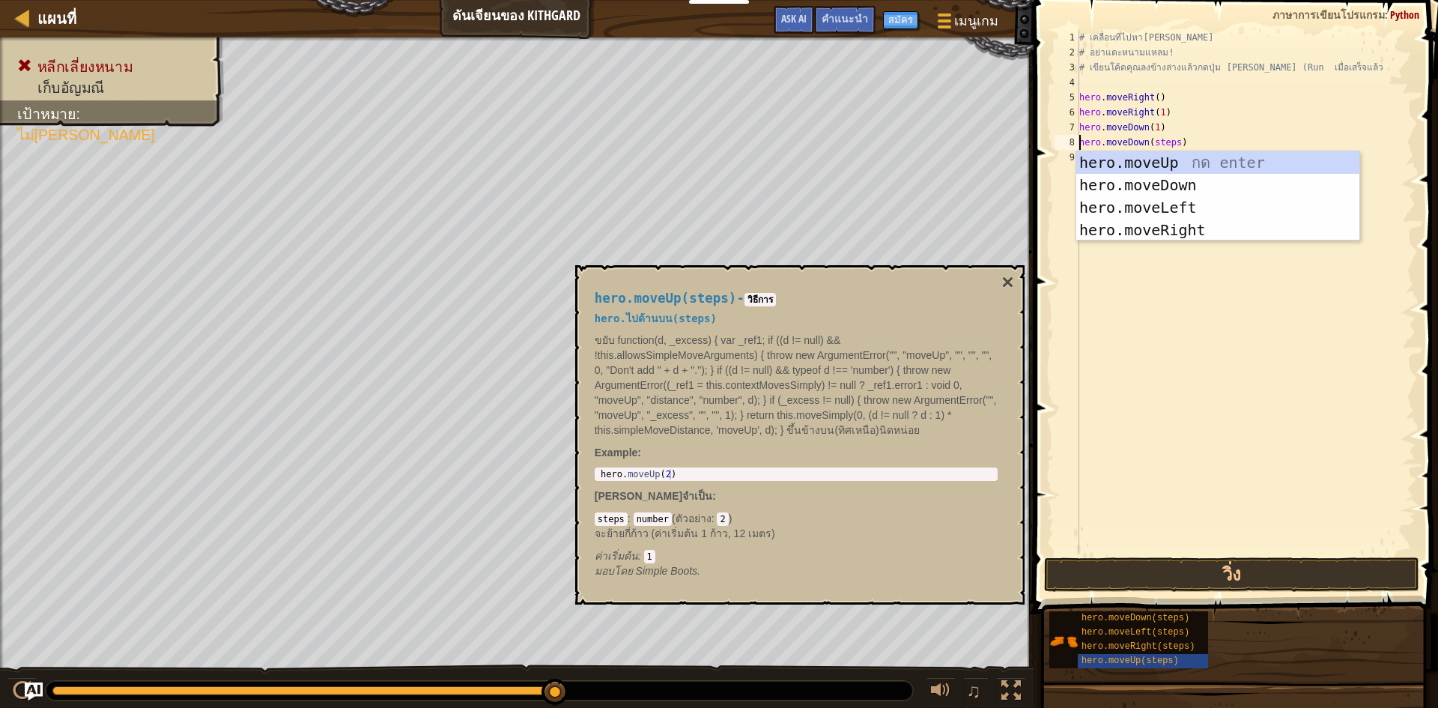
click at [1174, 141] on div "# เคลื่อนที่ไปหา[PERSON_NAME] # อย่าแตะหนามแหลม! # เขียนโค้ดคุณลงข้างล่างแล้วกด…" at bounding box center [1245, 307] width 339 height 554
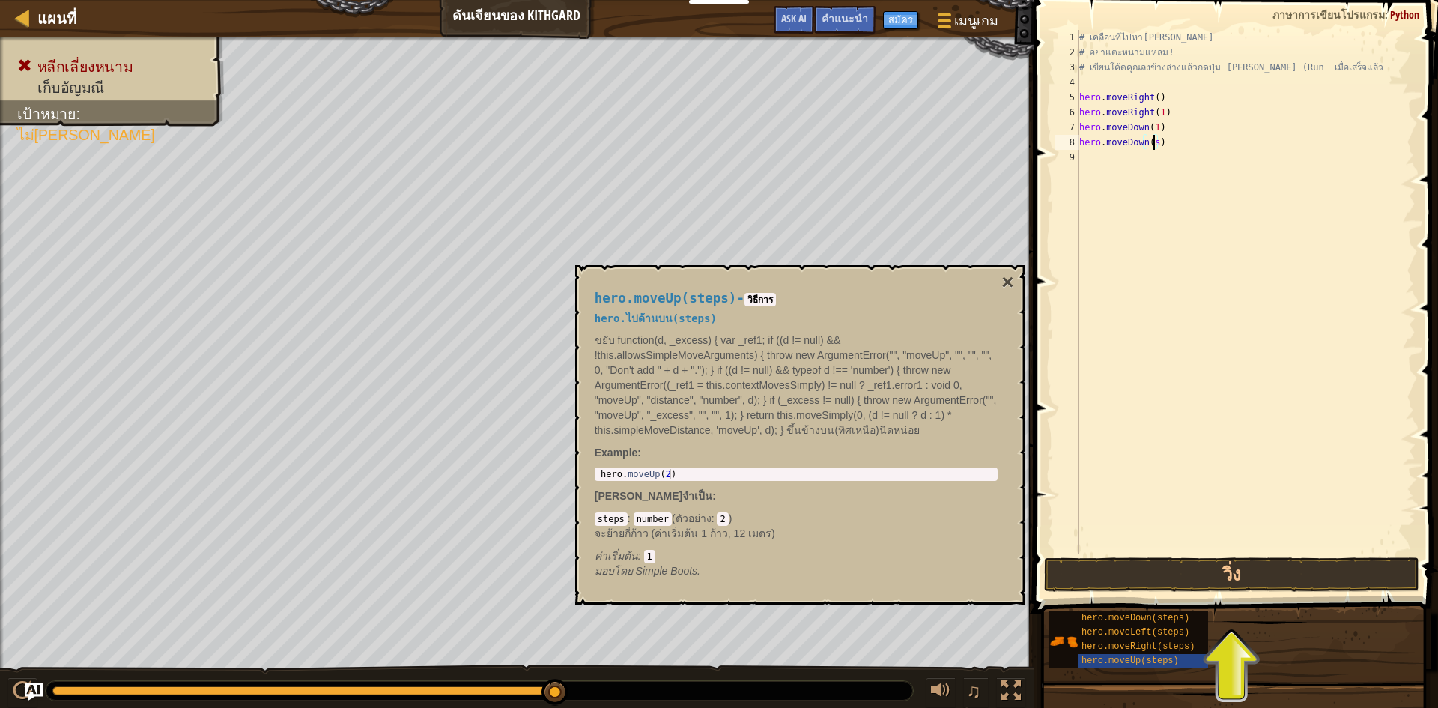
scroll to position [7, 5]
click at [1225, 572] on button "วิ่ง" at bounding box center [1231, 574] width 375 height 34
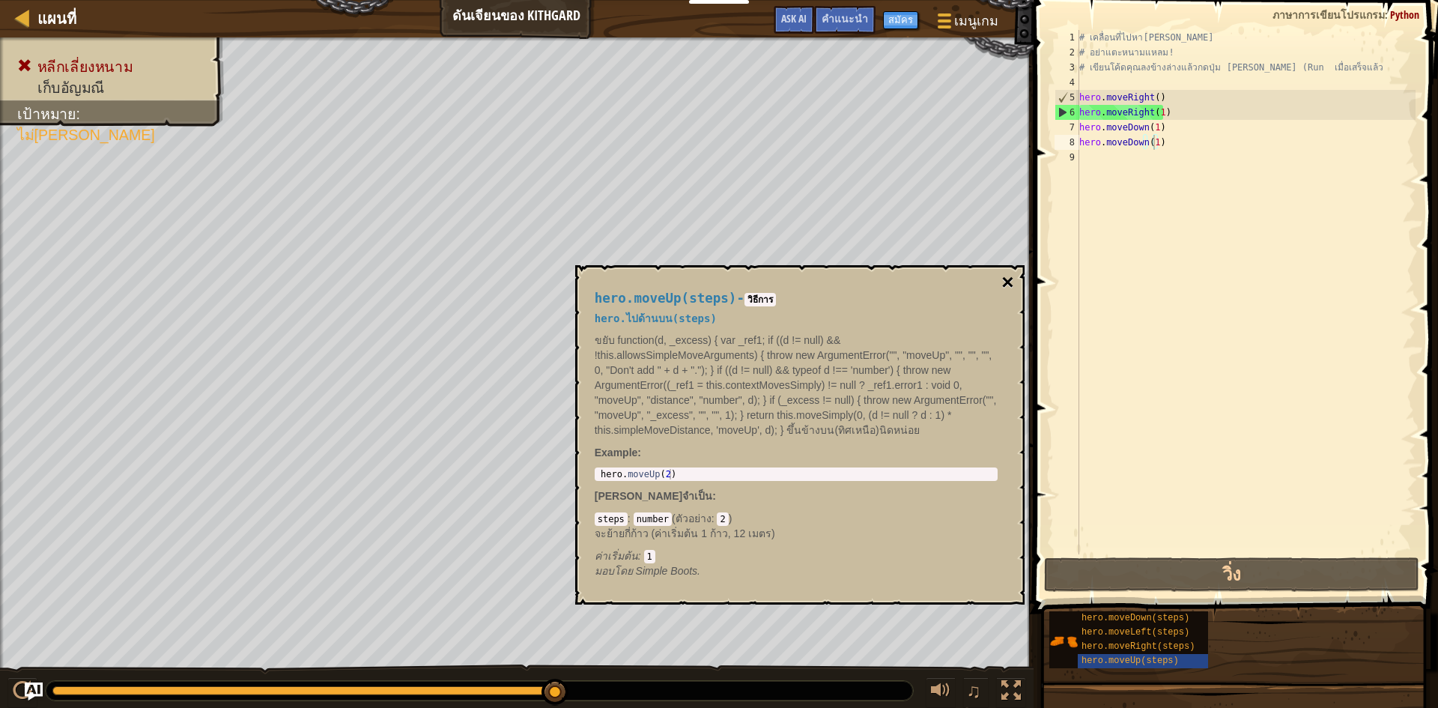
click at [1010, 285] on button "×" at bounding box center [1008, 282] width 12 height 21
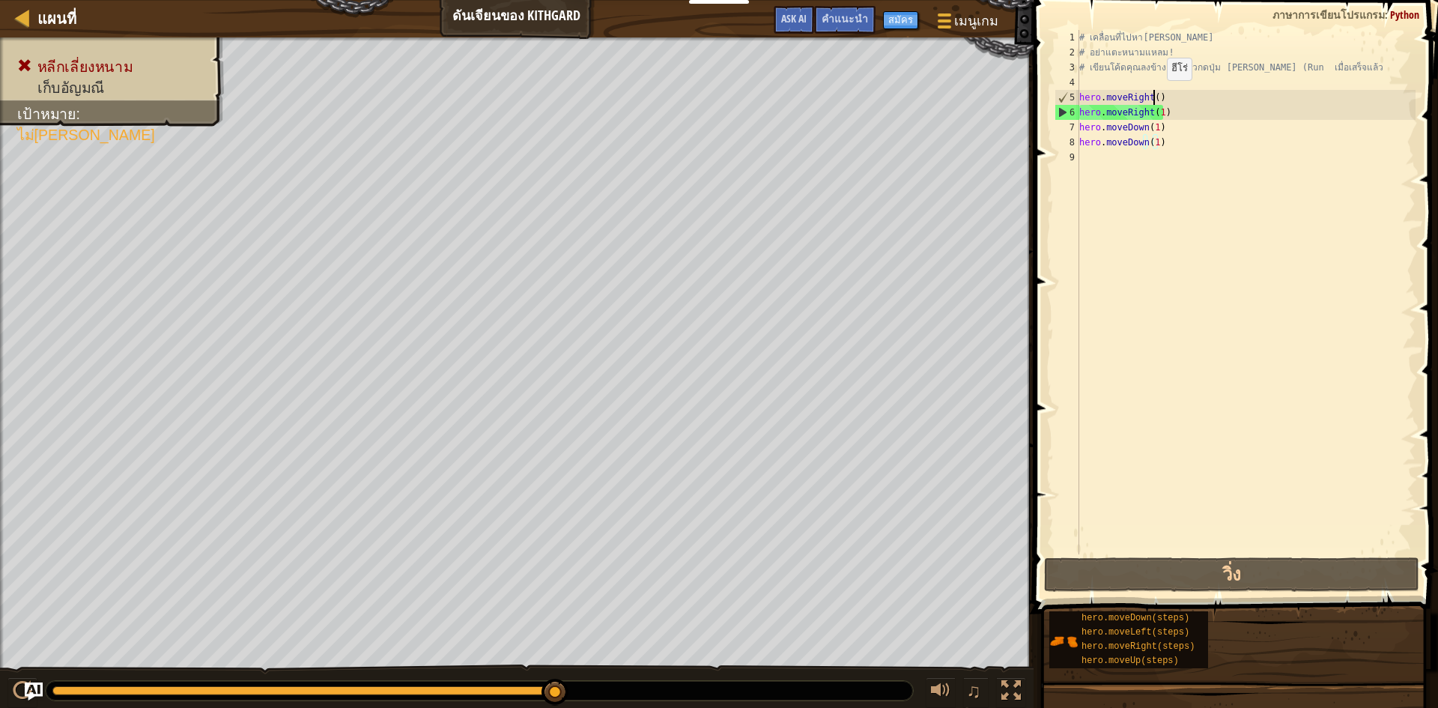
click at [1154, 95] on div "# เคลื่อนที่ไปหา[PERSON_NAME] # อย่าแตะหนามแหลม! # เขียนโค้ดคุณลงข้างล่างแล้วกด…" at bounding box center [1245, 307] width 339 height 554
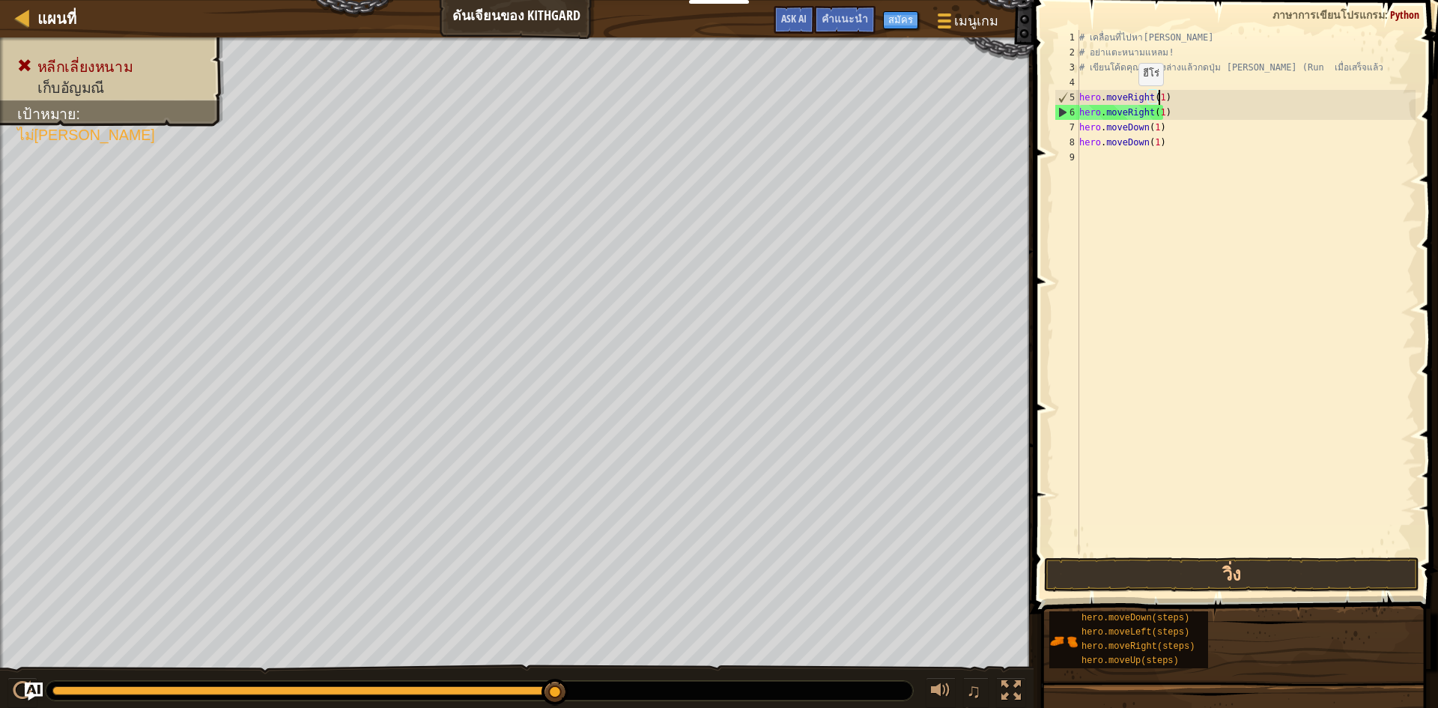
scroll to position [7, 6]
type textarea "hero.moveRight(1)"
click at [1110, 566] on button "วิ่ง" at bounding box center [1231, 574] width 375 height 34
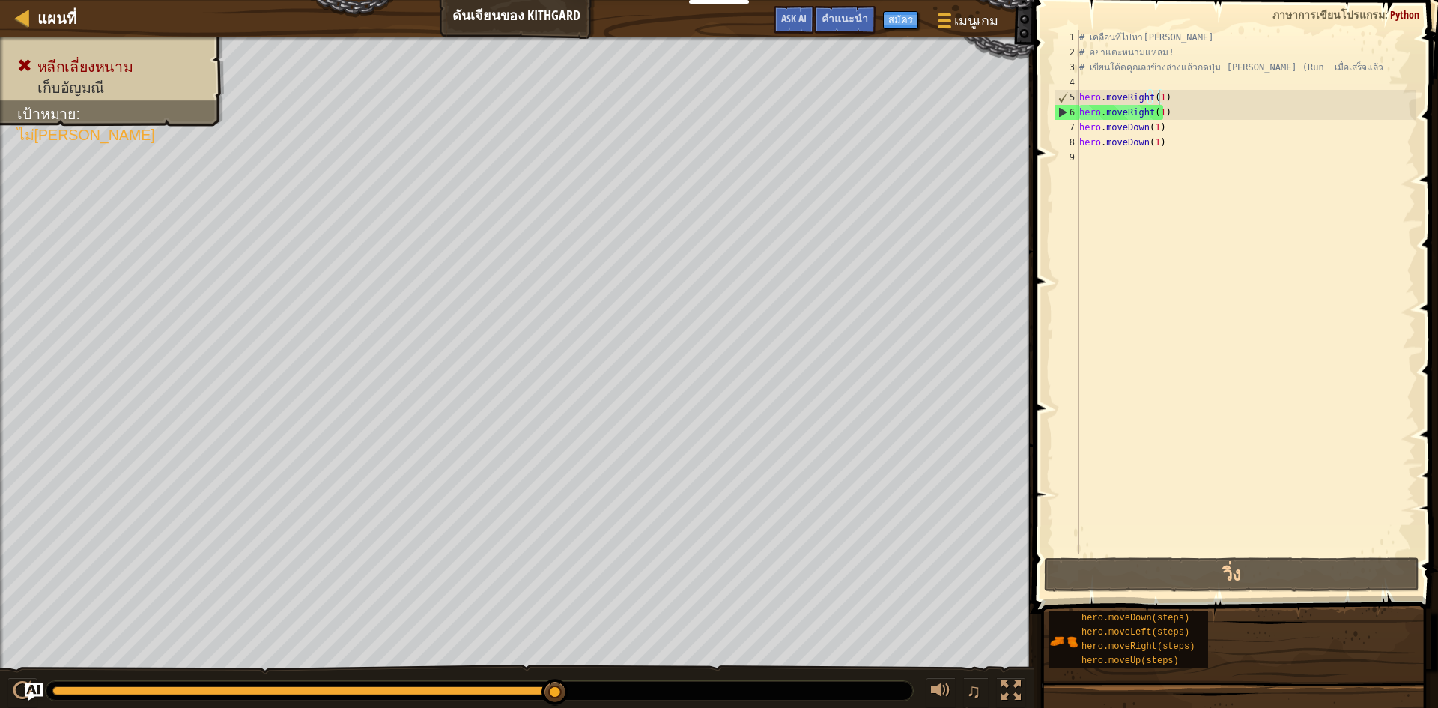
click at [1168, 282] on div "# เคลื่อนที่ไปหา[PERSON_NAME] # อย่าแตะหนามแหลม! # เขียนโค้ดคุณลงข้างล่างแล้วกด…" at bounding box center [1245, 307] width 339 height 554
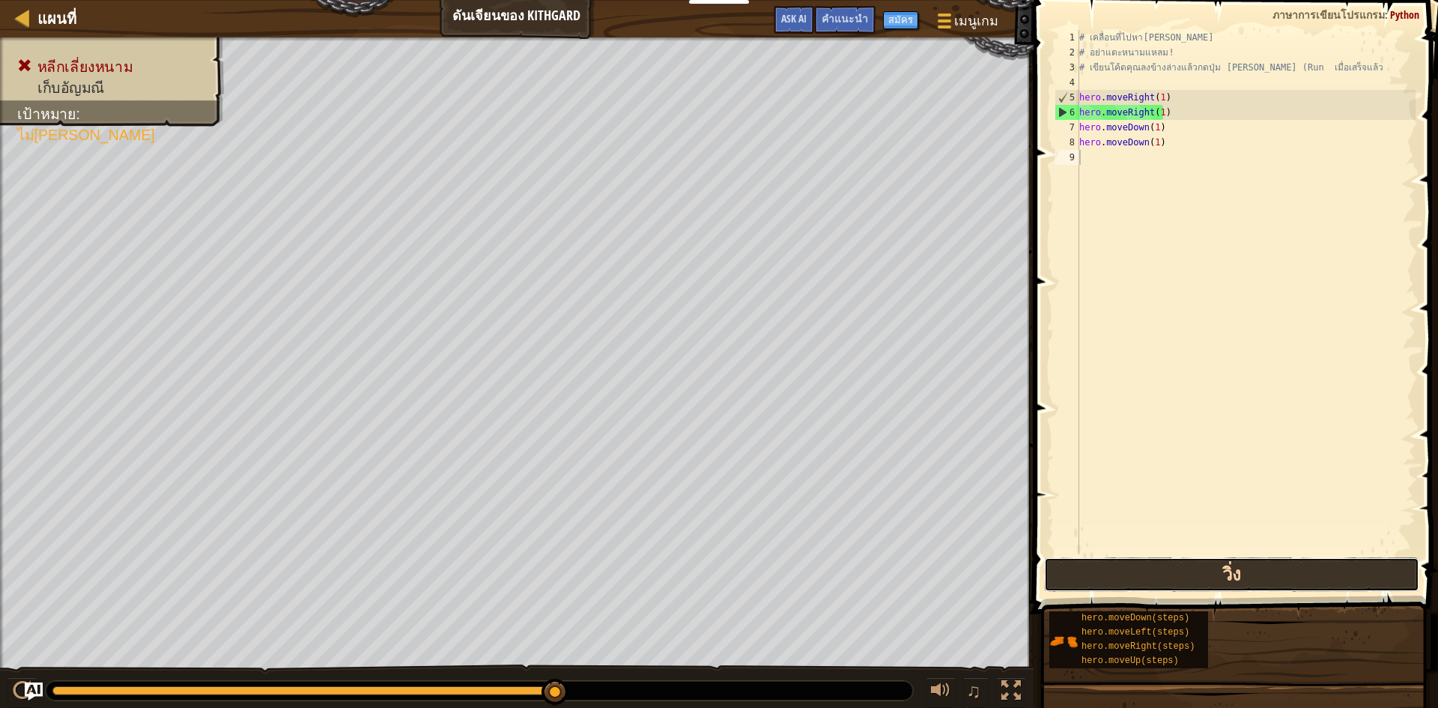
click at [1234, 575] on button "วิ่ง" at bounding box center [1231, 574] width 375 height 34
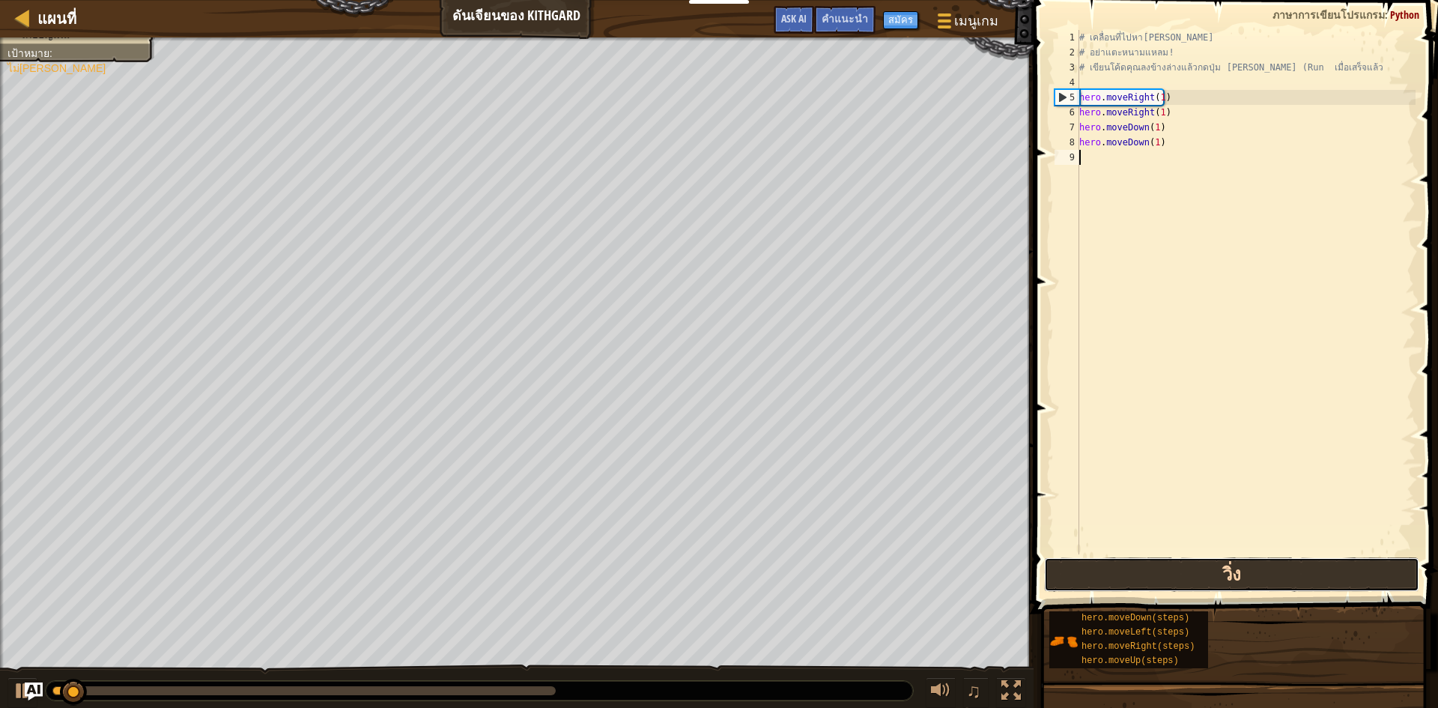
click at [1234, 575] on button "วิ่ง" at bounding box center [1231, 574] width 375 height 34
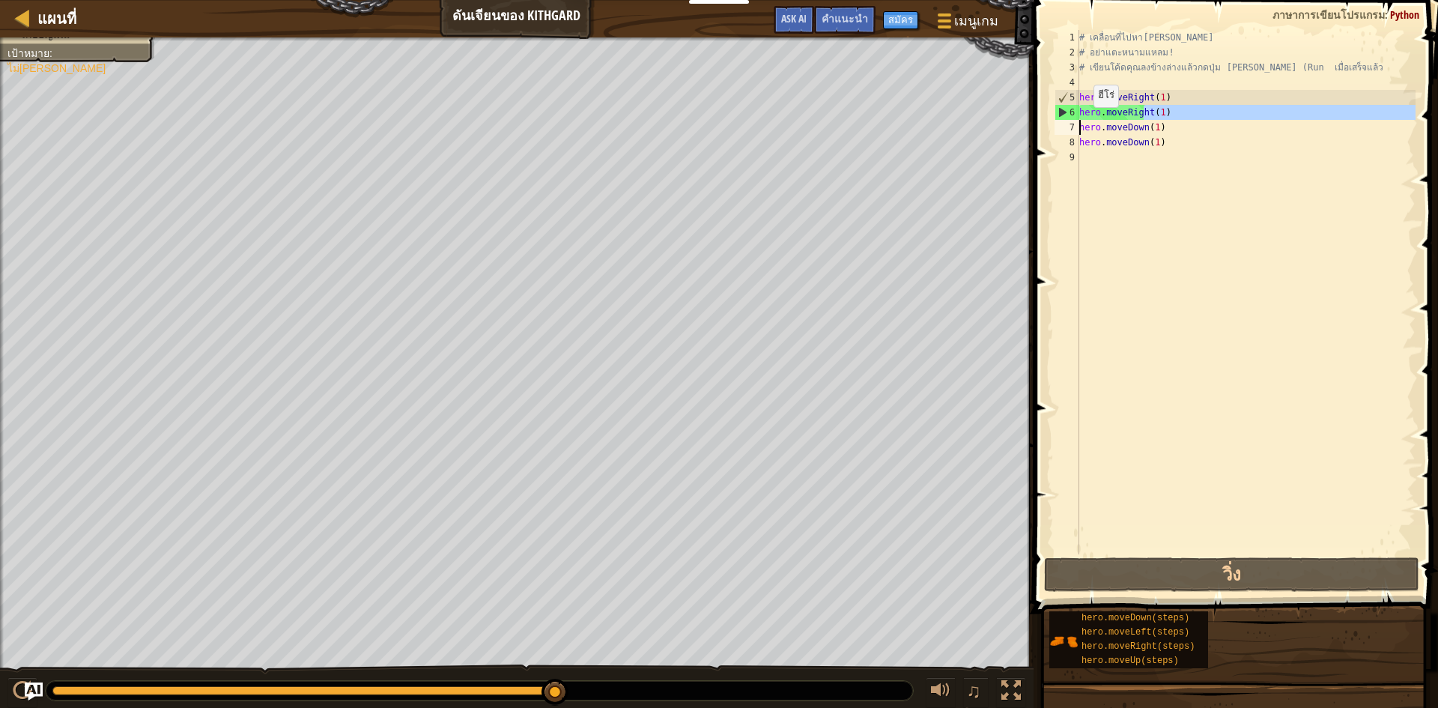
drag, startPoint x: 1145, startPoint y: 115, endPoint x: 1100, endPoint y: 91, distance: 51.3
click at [1082, 108] on div "# เคลื่อนที่ไปหา[PERSON_NAME] # อย่าแตะหนามแหลม! # เขียนโค้ดคุณลงข้างล่างแล้วกด…" at bounding box center [1245, 307] width 339 height 554
drag, startPoint x: 1182, startPoint y: 113, endPoint x: 1190, endPoint y: 122, distance: 11.7
click at [1187, 121] on div "# เคลื่อนที่ไปหา[PERSON_NAME] # อย่าแตะหนามแหลม! # เขียนโค้ดคุณลงข้างล่างแล้วกด…" at bounding box center [1245, 307] width 339 height 554
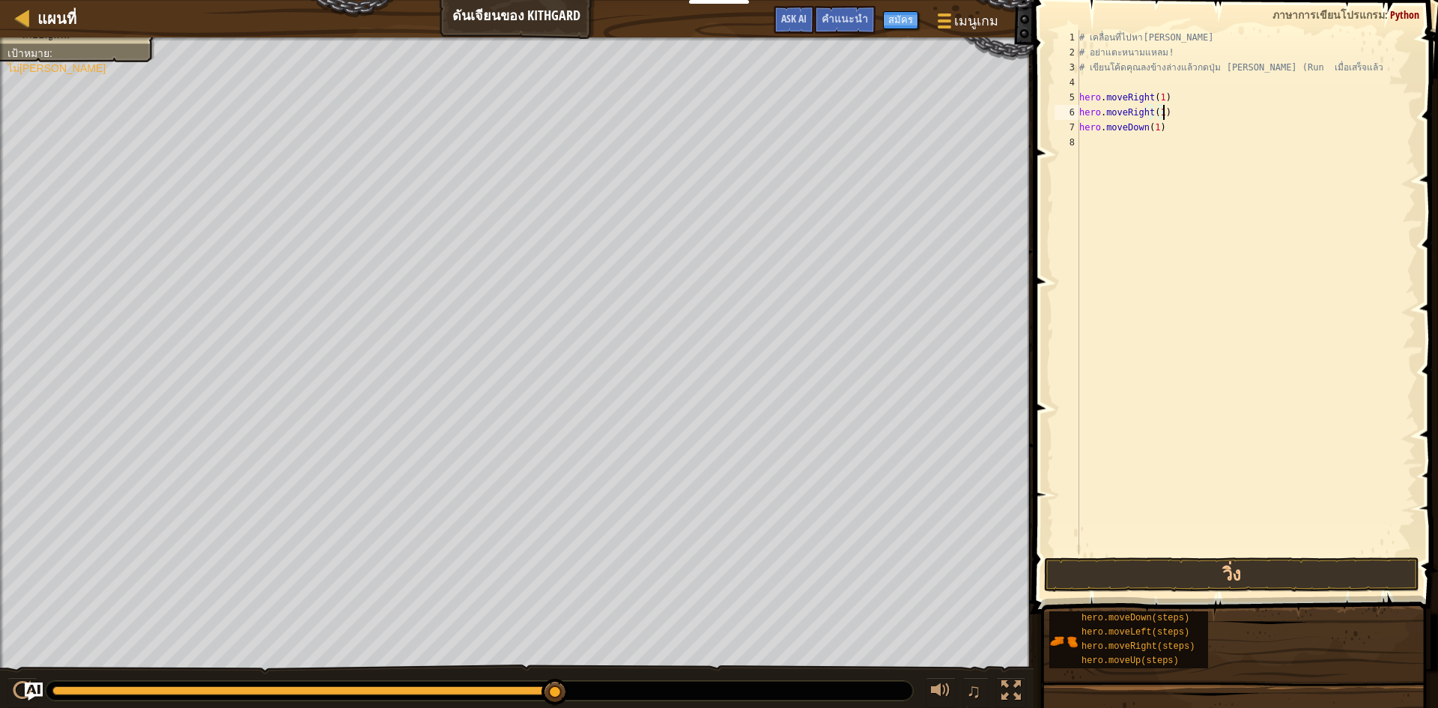
type textarea "hero.moveDown(1)"
drag, startPoint x: 1166, startPoint y: 129, endPoint x: 1112, endPoint y: 206, distance: 94.6
click at [1112, 206] on div "# เคลื่อนที่ไปหา[PERSON_NAME] # อย่าแตะหนามแหลม! # เขียนโค้ดคุณลงข้างล่างแล้วกด…" at bounding box center [1245, 307] width 339 height 554
drag, startPoint x: 1160, startPoint y: 95, endPoint x: 1084, endPoint y: 124, distance: 81.5
click at [1068, 128] on div "1 2 3 4 5 6 7 8 # เคลื่อนที่ไปหา[PERSON_NAME] # อย่าแตะหนามแหลม! # เขียนโค้ดคุณ…" at bounding box center [1234, 292] width 364 height 524
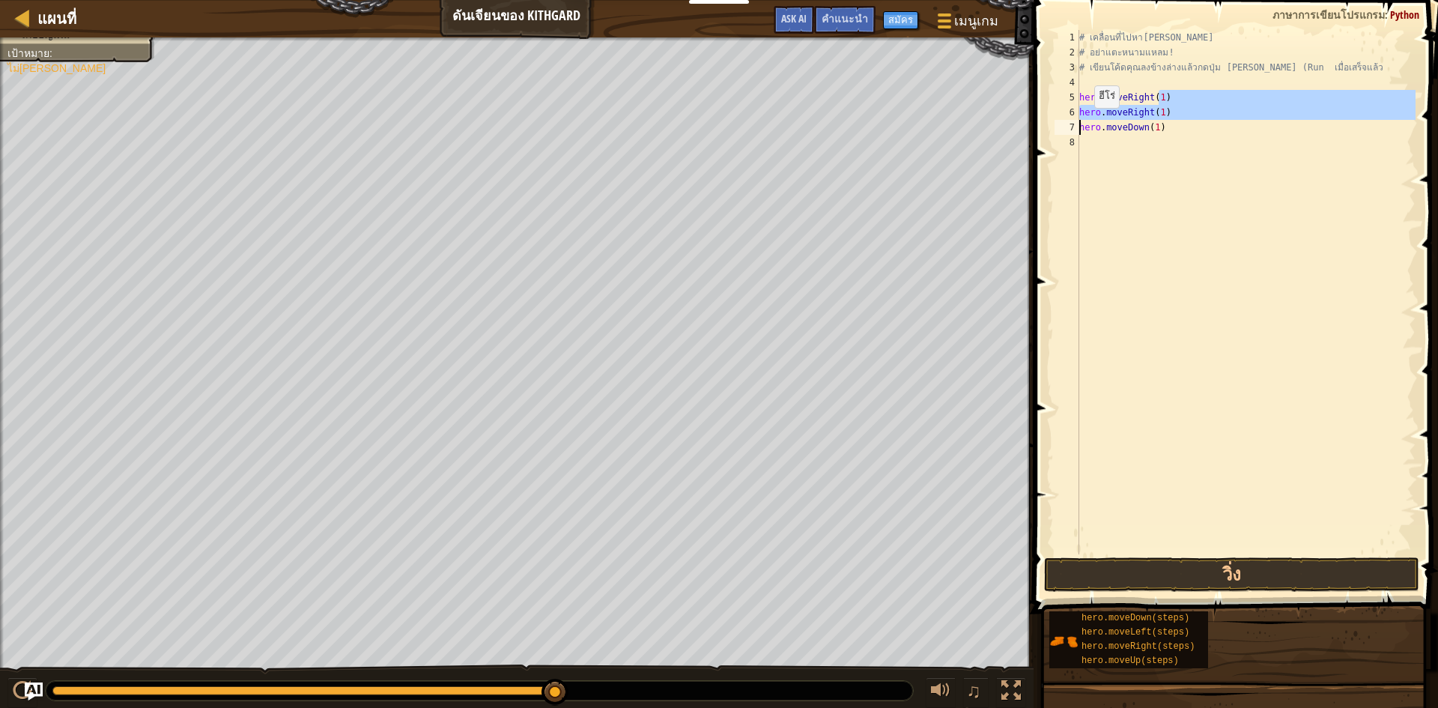
type textarea "hero.moveRight(1) hero.moveDown(1)"
click at [1199, 208] on div "# เคลื่อนที่ไปหา[PERSON_NAME] # อย่าแตะหนามแหลม! # เขียนโค้ดคุณลงข้างล่างแล้วกด…" at bounding box center [1245, 307] width 339 height 554
drag, startPoint x: 1158, startPoint y: 113, endPoint x: 1076, endPoint y: 119, distance: 81.9
click at [1076, 119] on div "1 2 3 4 5 6 7 8 # เคลื่อนที่ไปหา[PERSON_NAME] # อย่าแตะหนามแหลม! # เขียนโค้ดคุณ…" at bounding box center [1234, 292] width 364 height 524
type textarea ")"
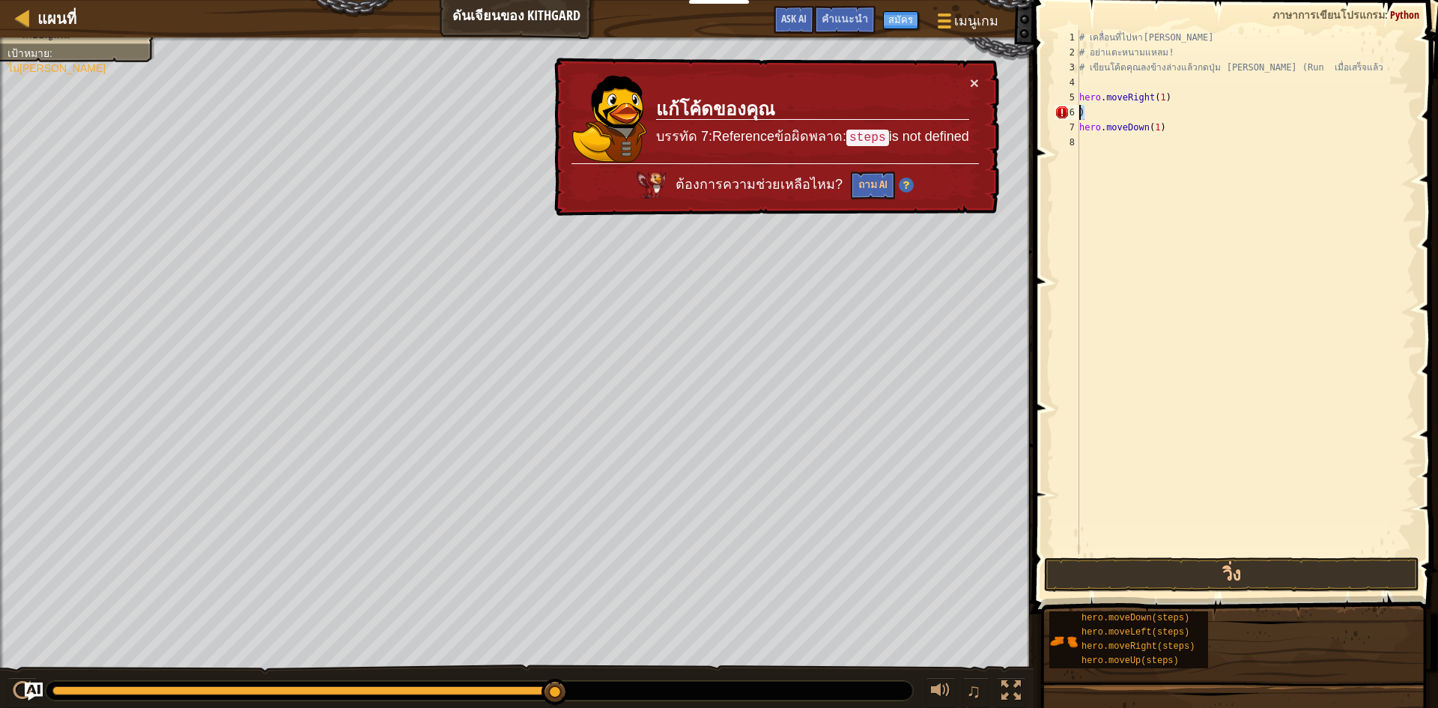
drag, startPoint x: 1087, startPoint y: 118, endPoint x: 1076, endPoint y: 115, distance: 11.5
click at [1076, 115] on div ") 1 2 3 4 5 6 7 8 # เคลื่อนที่ไปหา[PERSON_NAME] # อย่าแตะหนามแหลม! # เขียนโค้ดค…" at bounding box center [1234, 292] width 364 height 524
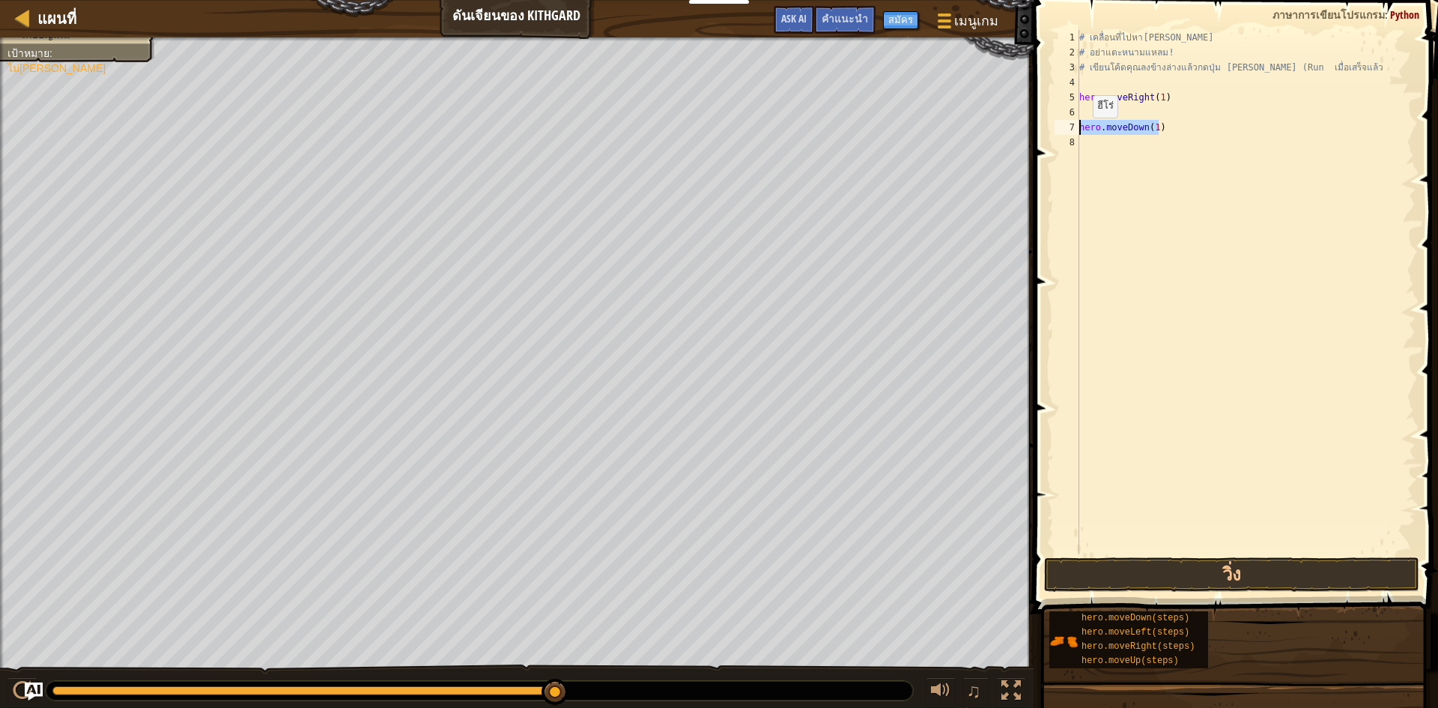
drag, startPoint x: 1157, startPoint y: 127, endPoint x: 1079, endPoint y: 133, distance: 78.1
click at [1079, 133] on div "1 2 3 4 5 6 7 8 # เคลื่อนที่ไปหา[PERSON_NAME] # อย่าแตะหนามแหลม! # เขียนโค้ดคุณ…" at bounding box center [1234, 292] width 364 height 524
type textarea "hero.moveDown(1)"
click at [1100, 99] on div "# เคลื่อนที่ไปหา[PERSON_NAME] # อย่าแตะหนามแหลม! # เขียนโค้ดคุณลงข้างล่างแล้วกด…" at bounding box center [1245, 307] width 339 height 554
type textarea "hero.moveRight(1)"
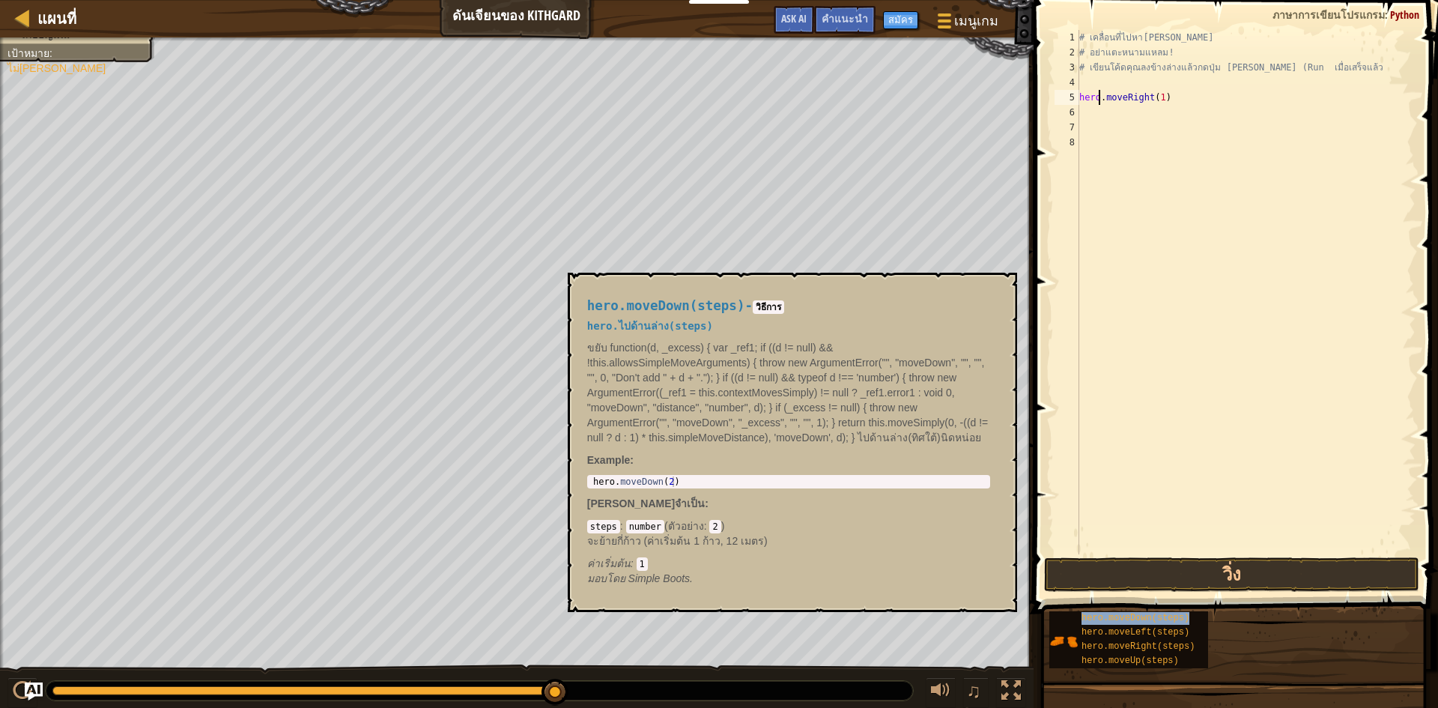
click at [1164, 612] on div "hero.moveDown(steps)" at bounding box center [1150, 618] width 144 height 14
click at [1175, 107] on div "# เคลื่อนที่ไปหา[PERSON_NAME] # อย่าแตะหนามแหลม! # เขียนโค้ดคุณลงข้างล่างแล้วกด…" at bounding box center [1245, 292] width 339 height 524
click at [1124, 575] on button "วิ่ง" at bounding box center [1231, 574] width 375 height 34
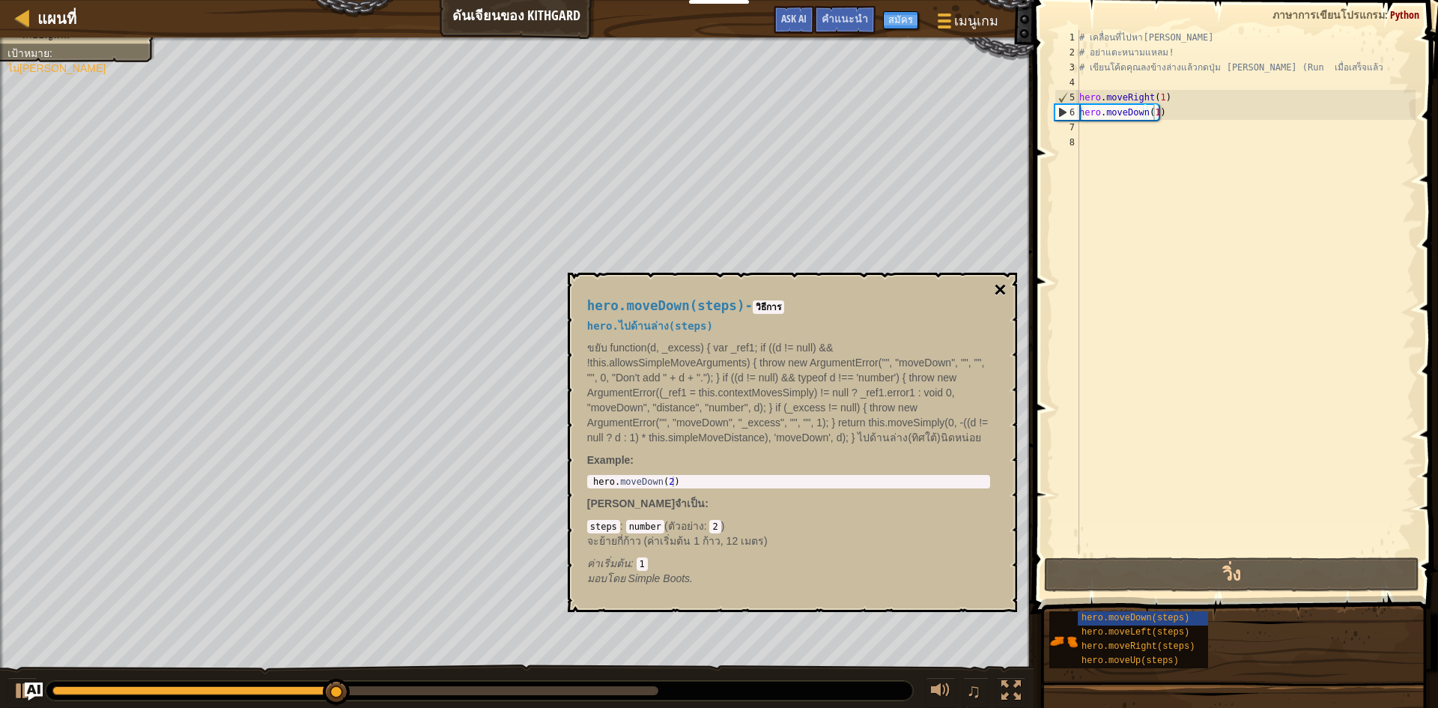
click at [999, 284] on button "×" at bounding box center [1000, 289] width 12 height 21
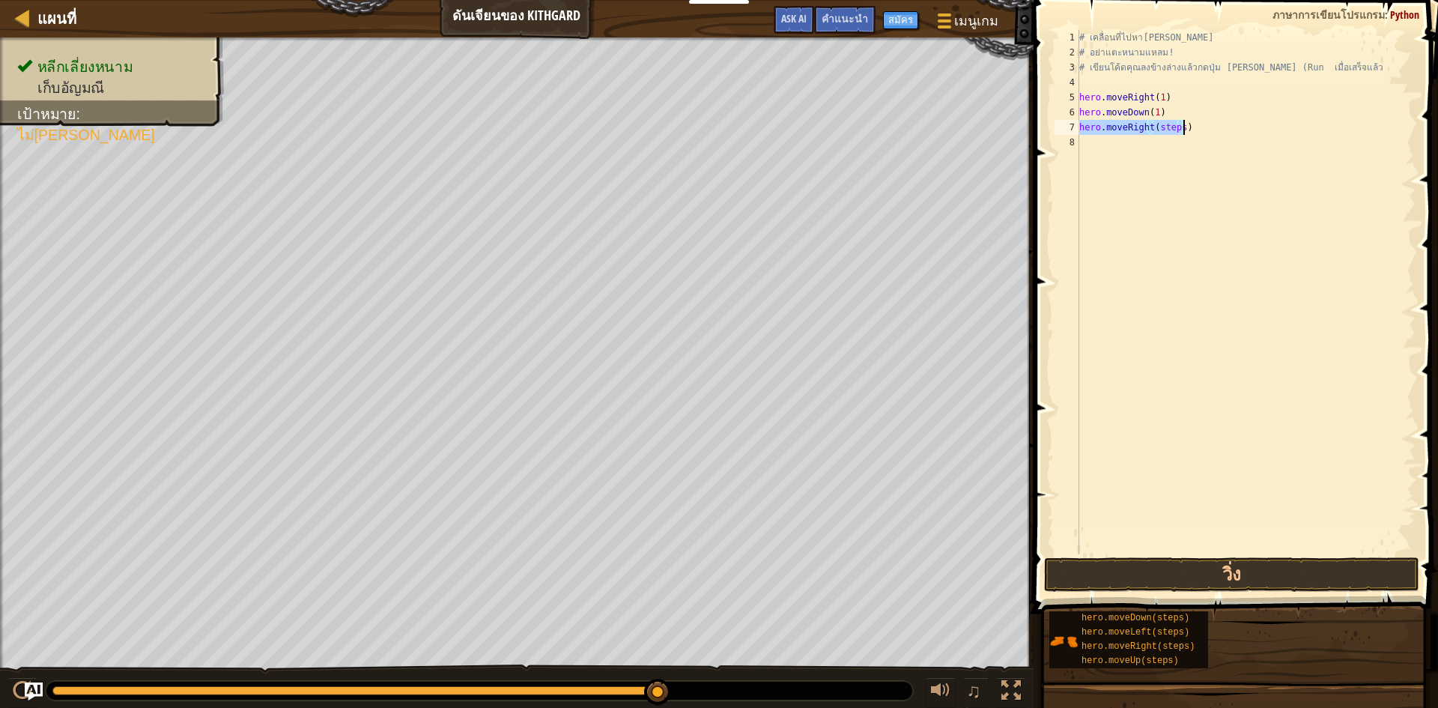
click at [1178, 127] on div "# เคลื่อนที่ไปหา[PERSON_NAME] # อย่าแตะหนามแหลม! # เขียนโค้ดคุณลงข้างล่างแล้วกด…" at bounding box center [1245, 292] width 339 height 524
type textarea "hero.moveRight(1)"
click at [1393, 577] on button "วิ่ง" at bounding box center [1231, 574] width 375 height 34
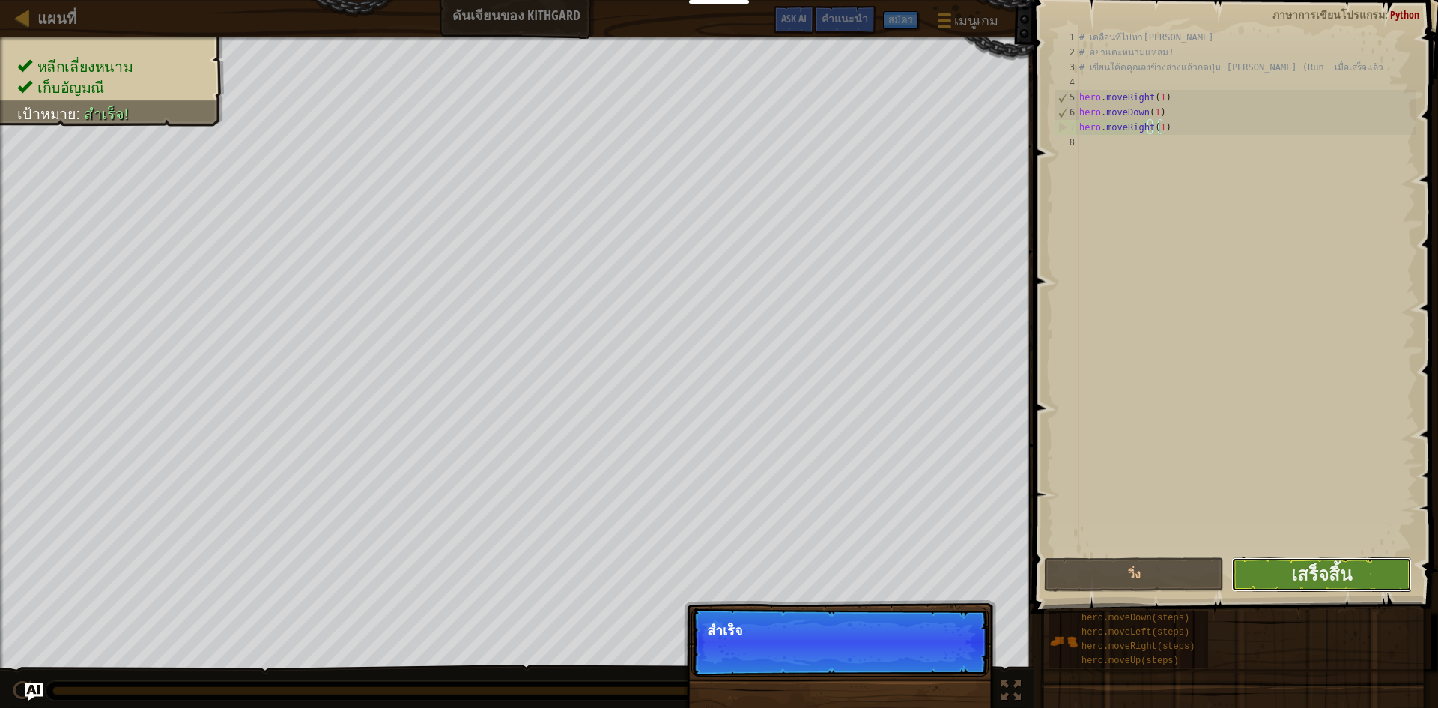
click at [1393, 567] on button "เสร็จสิ้น" at bounding box center [1322, 574] width 180 height 34
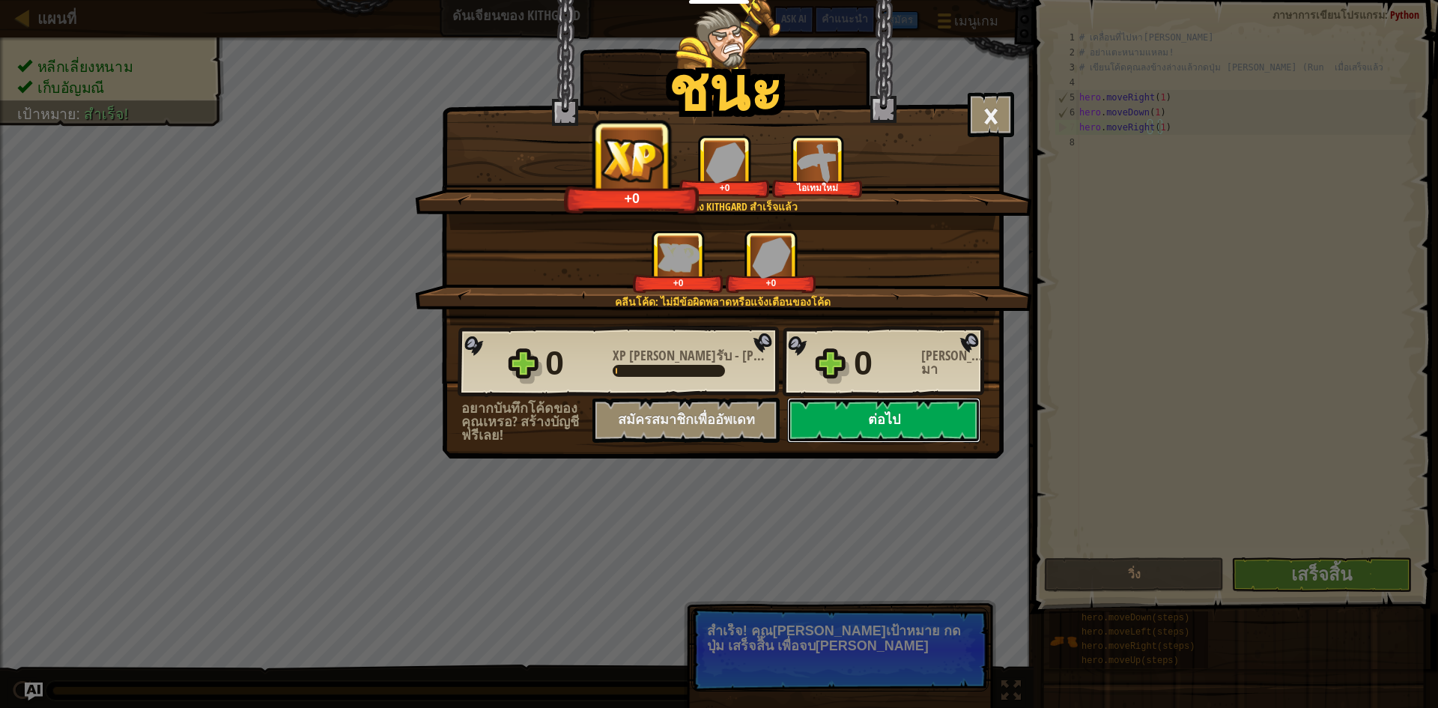
click at [909, 411] on button "ต่อไป" at bounding box center [883, 420] width 193 height 45
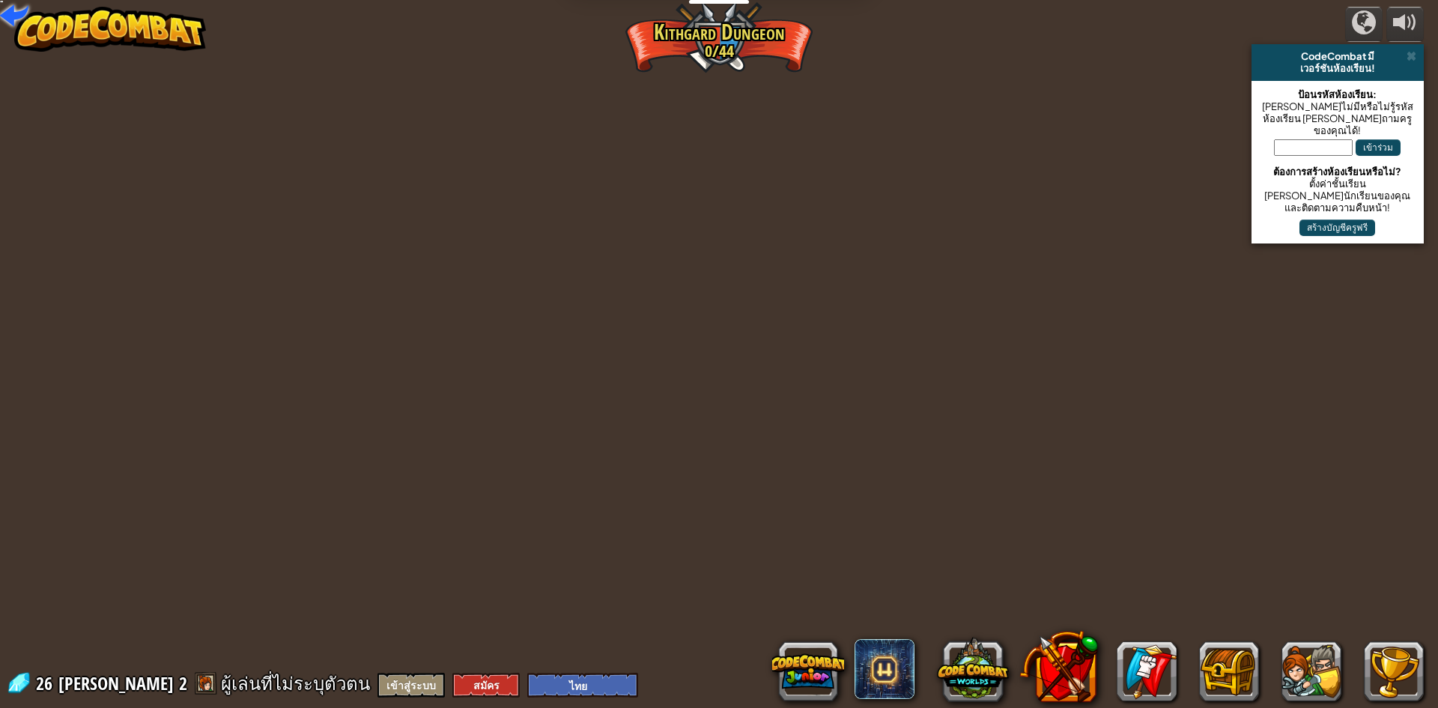
select select "th"
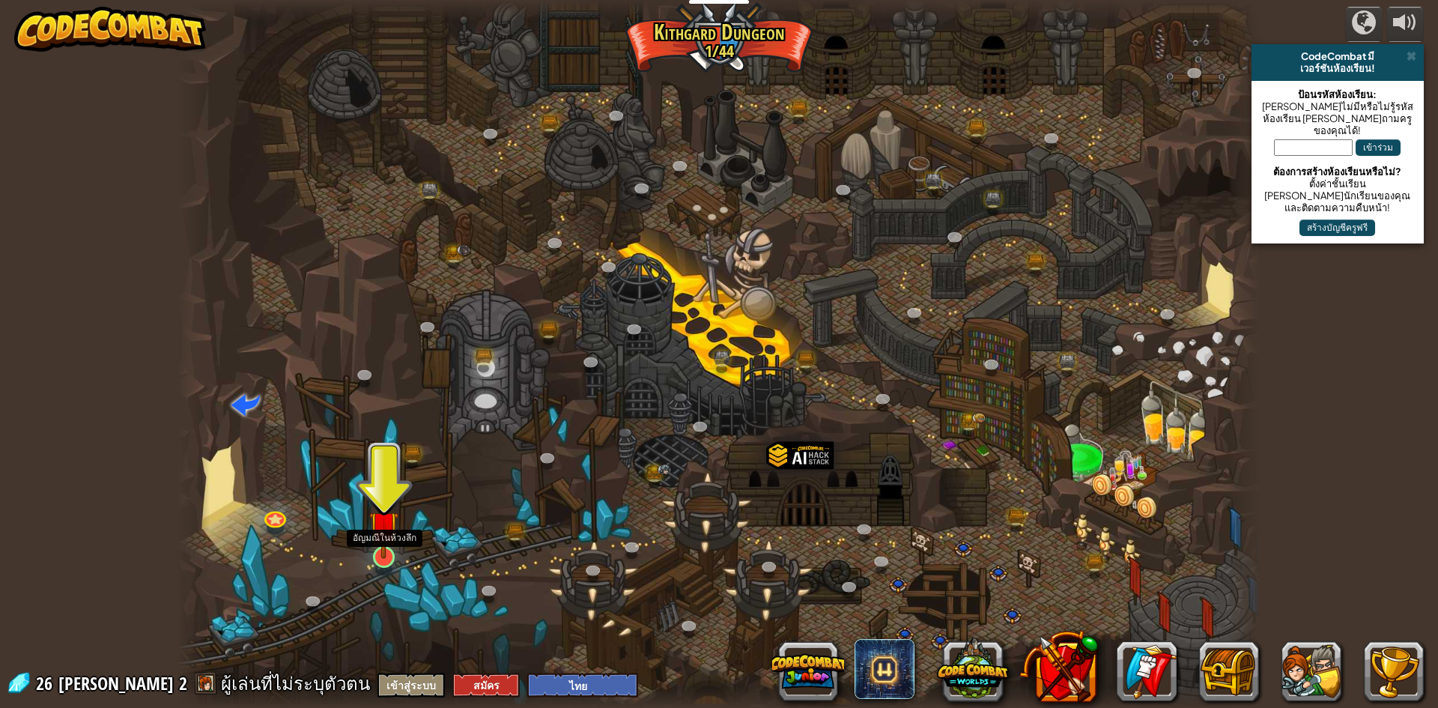
click at [387, 552] on img at bounding box center [383, 525] width 29 height 67
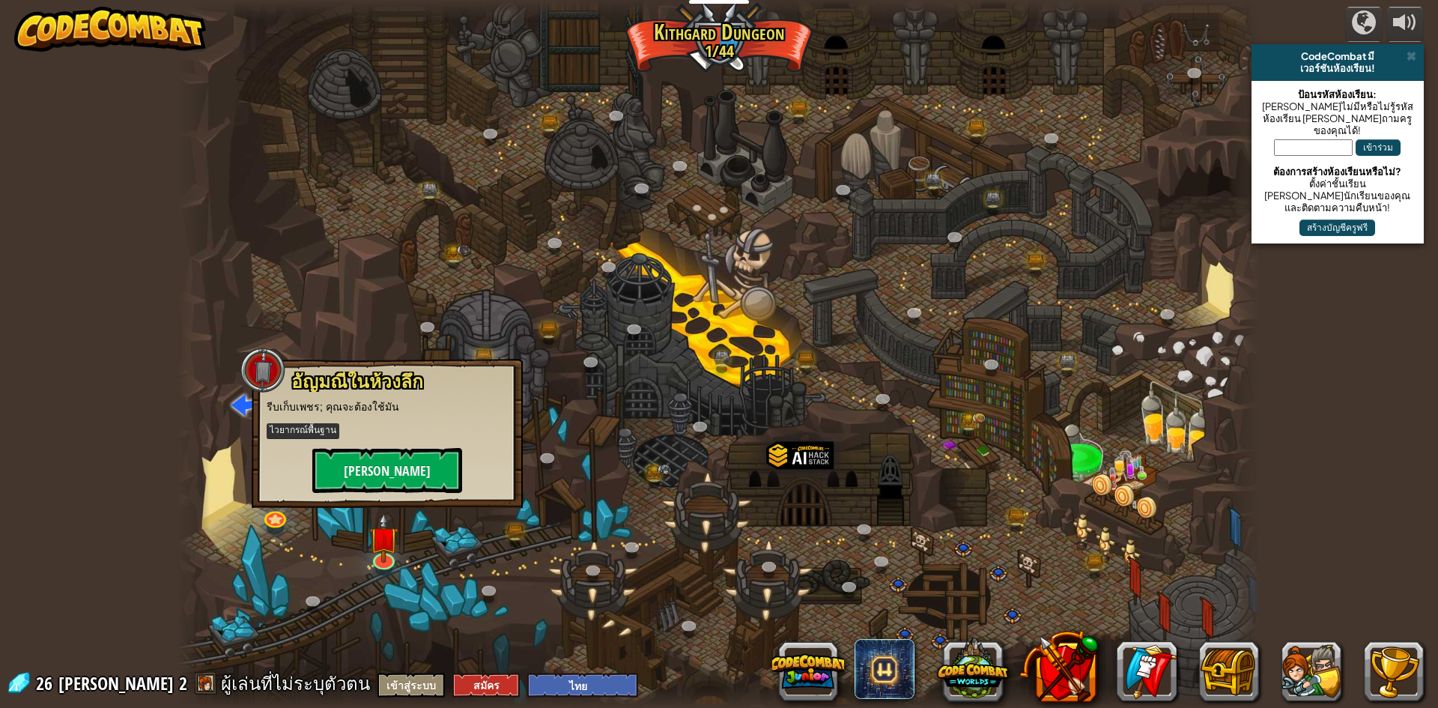
click at [0, 215] on div "powered by CodeCombat มี เวอร์ชันห้องเรียน! ป้อนรหัสห้องเรียน: [PERSON_NAME]ไม่…" at bounding box center [719, 354] width 1438 height 708
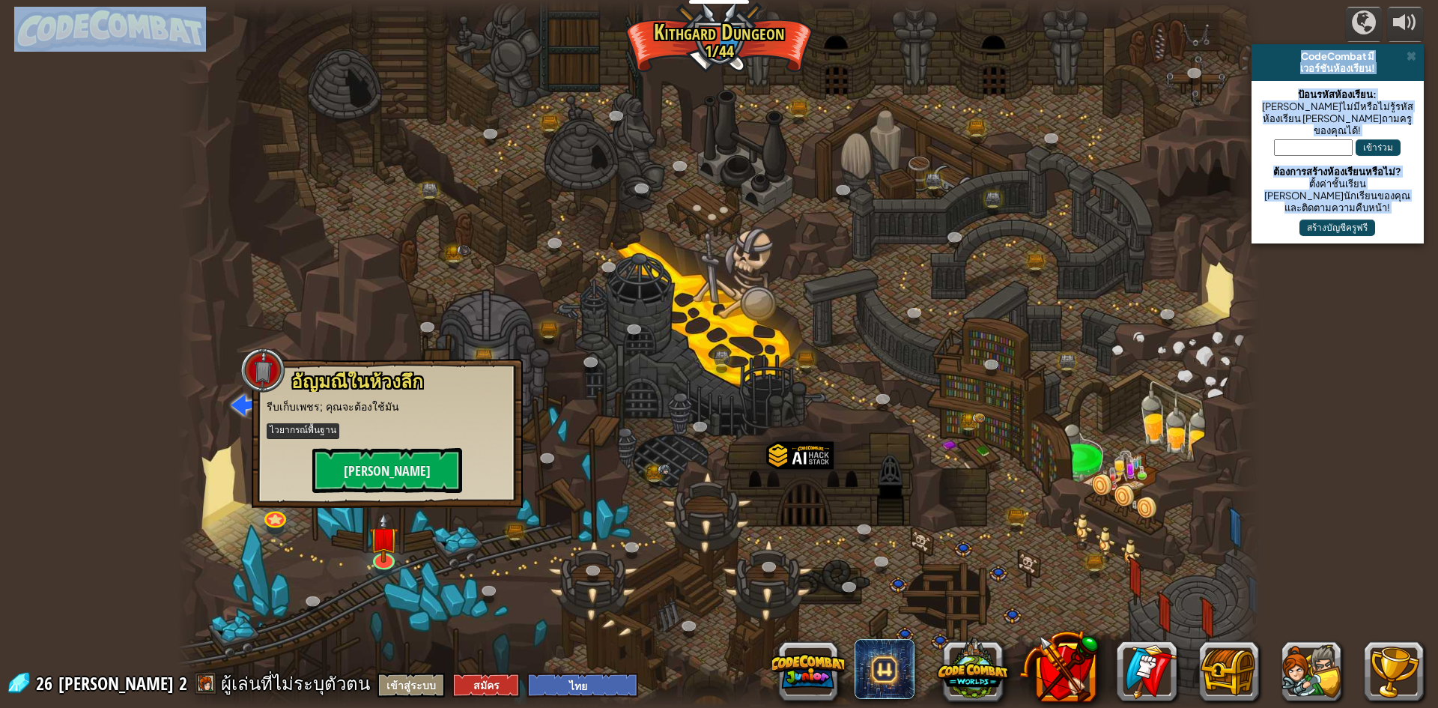
drag, startPoint x: 40, startPoint y: 121, endPoint x: 1438, endPoint y: -65, distance: 1409.5
click at [1438, 0] on html "นักการศึกษา สร้างบัญชีฟรี โซลูชั่นสำหรับโรงเรียนและเขต ดูเครื่องมือสำหรับครู กา…" at bounding box center [719, 0] width 1438 height 0
